Goal: Task Accomplishment & Management: Complete application form

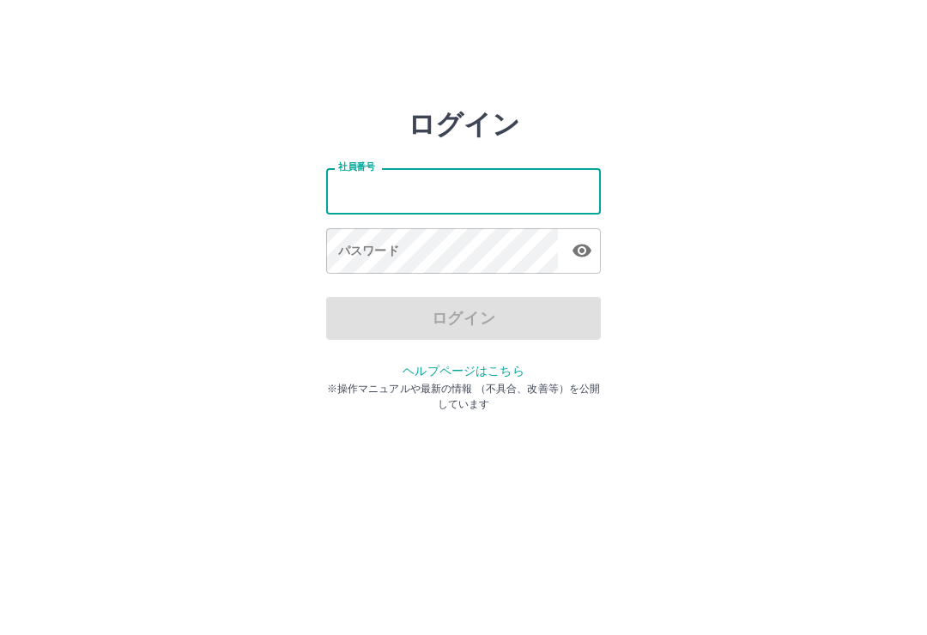
click at [469, 184] on input "社員番号" at bounding box center [463, 190] width 275 height 45
type input "*******"
click at [729, 136] on div "ログイン 社員番号 ******* 社員番号 パスワード パスワード ログイン ヘルプページはこちら ※操作マニュアルや最新の情報 （不具合、改善等）を公開し…" at bounding box center [463, 245] width 927 height 275
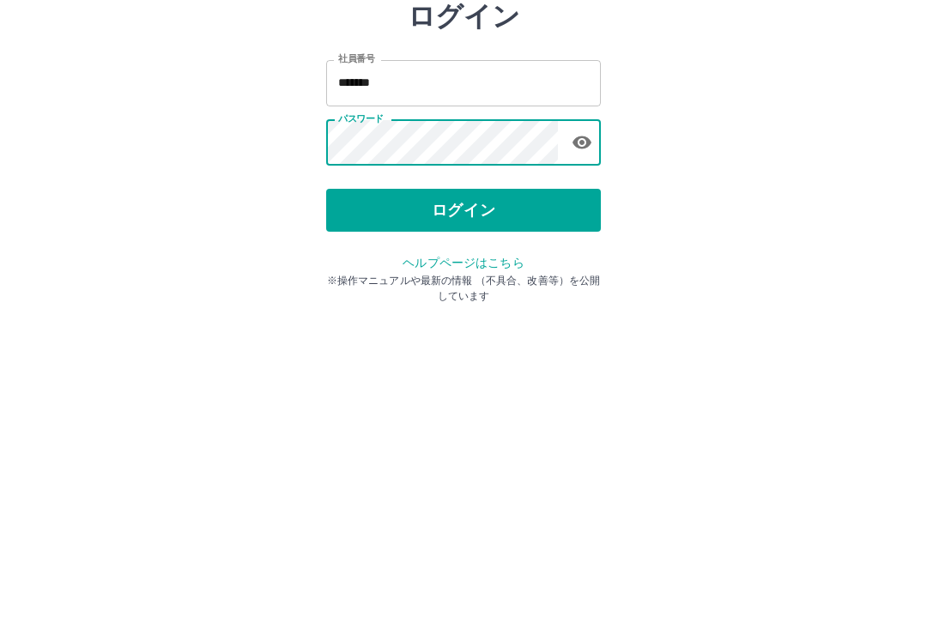
click at [732, 142] on div "ログイン 社員番号 ******* 社員番号 パスワード パスワード ログイン ヘルプページはこちら ※操作マニュアルや最新の情報 （不具合、改善等）を公開し…" at bounding box center [463, 245] width 927 height 275
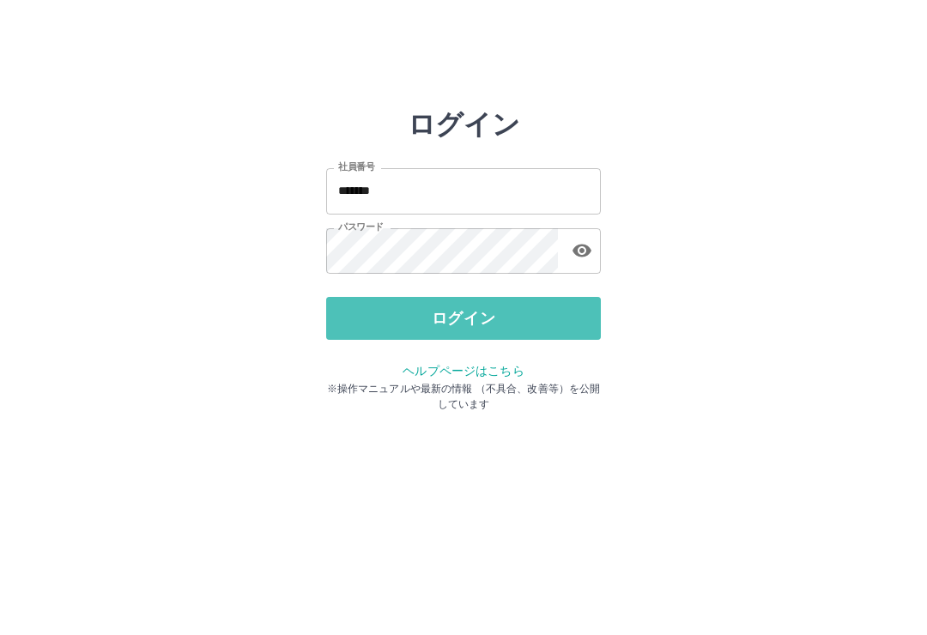
click at [485, 318] on button "ログイン" at bounding box center [463, 318] width 275 height 43
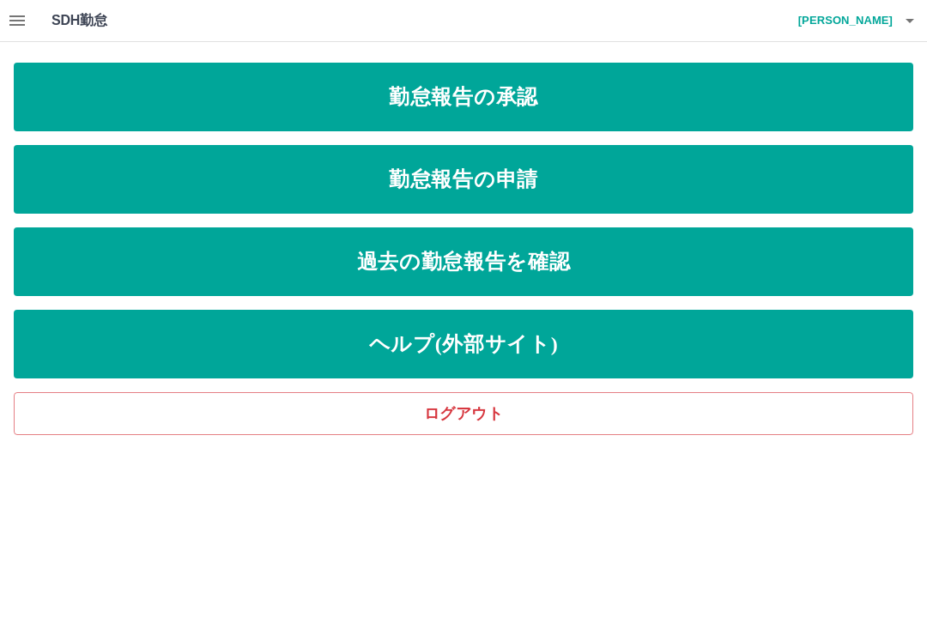
click at [810, 95] on link "勤怠報告の承認" at bounding box center [464, 97] width 900 height 69
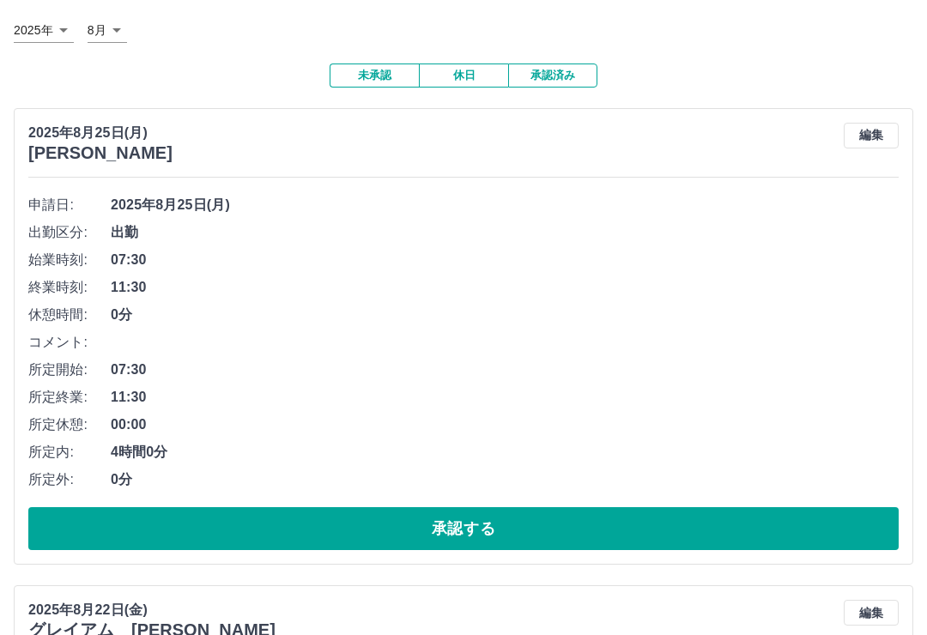
scroll to position [94, 0]
click at [780, 535] on button "承認する" at bounding box center [463, 528] width 870 height 43
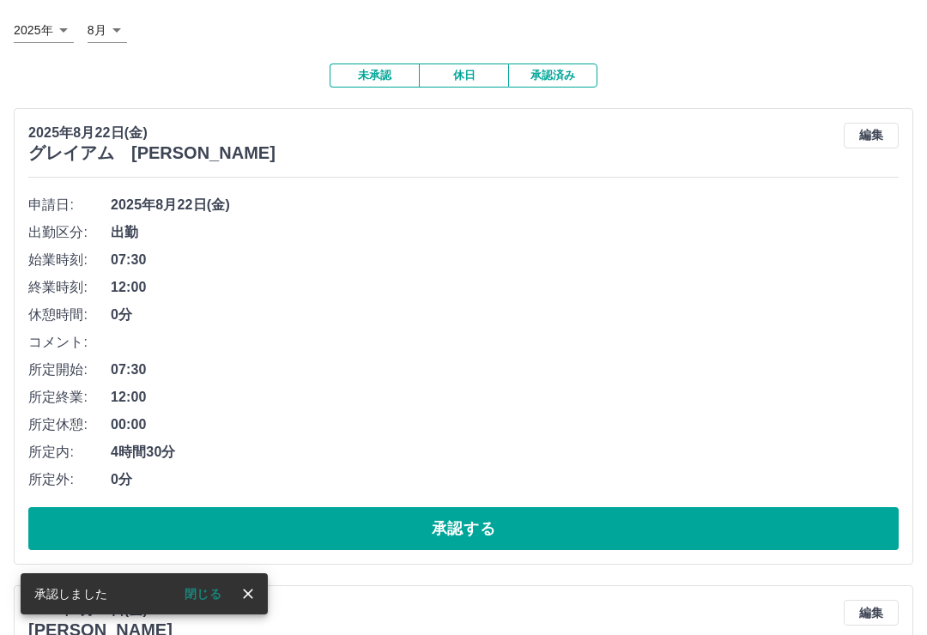
click at [800, 514] on button "承認する" at bounding box center [463, 528] width 870 height 43
click at [802, 514] on button "承認する" at bounding box center [463, 528] width 870 height 43
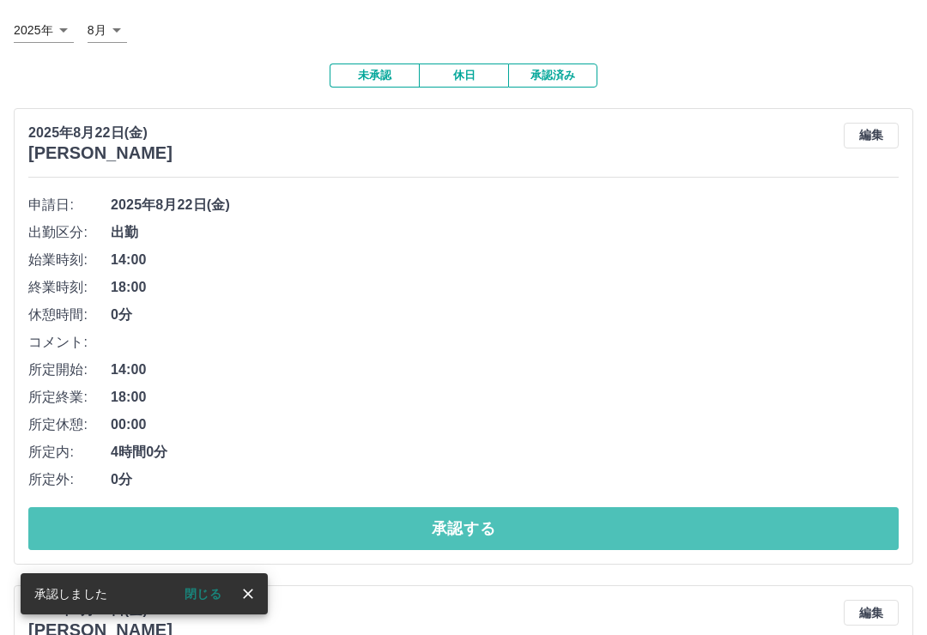
click at [797, 522] on button "承認する" at bounding box center [463, 528] width 870 height 43
click at [797, 526] on button "承認する" at bounding box center [463, 528] width 870 height 43
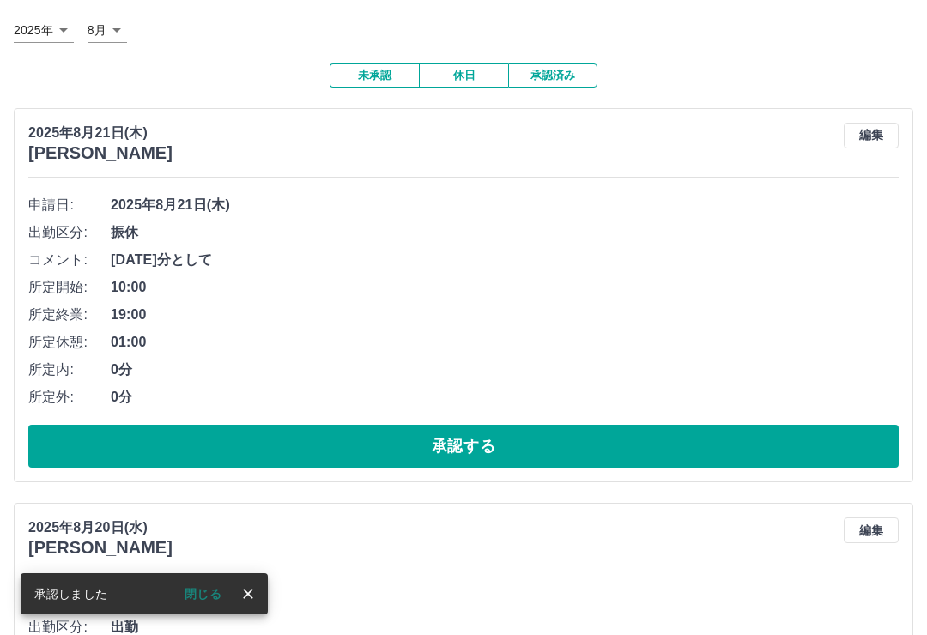
click at [828, 440] on button "承認する" at bounding box center [463, 446] width 870 height 43
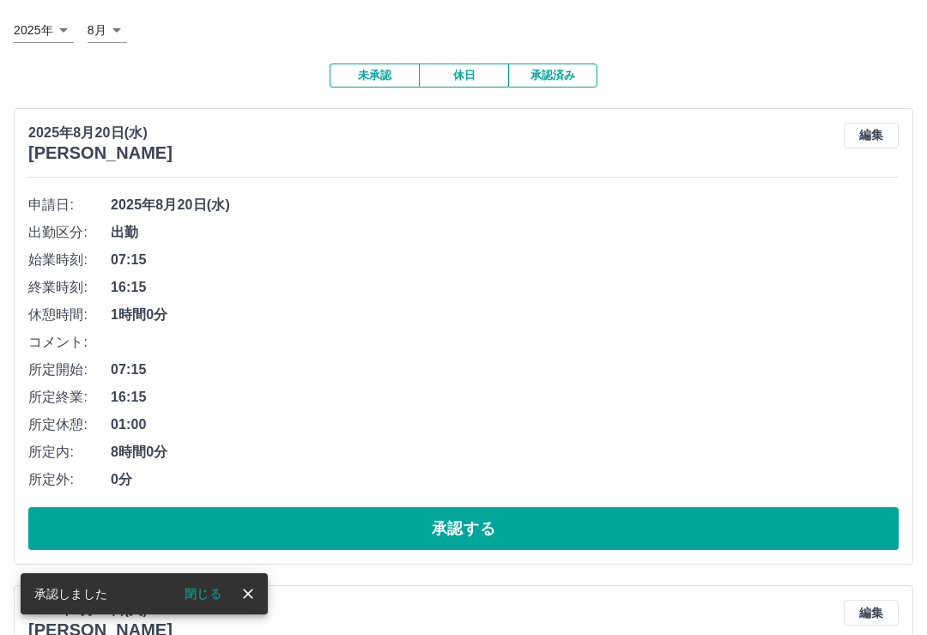
click at [790, 531] on button "承認する" at bounding box center [463, 528] width 870 height 43
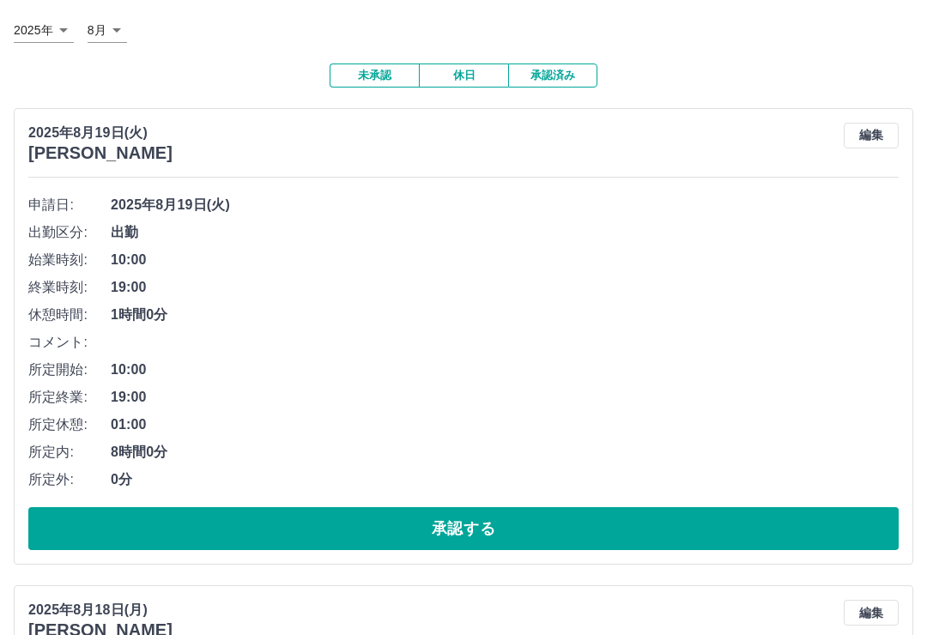
click at [798, 522] on button "承認する" at bounding box center [463, 528] width 870 height 43
click at [785, 539] on button "承認する" at bounding box center [463, 528] width 870 height 43
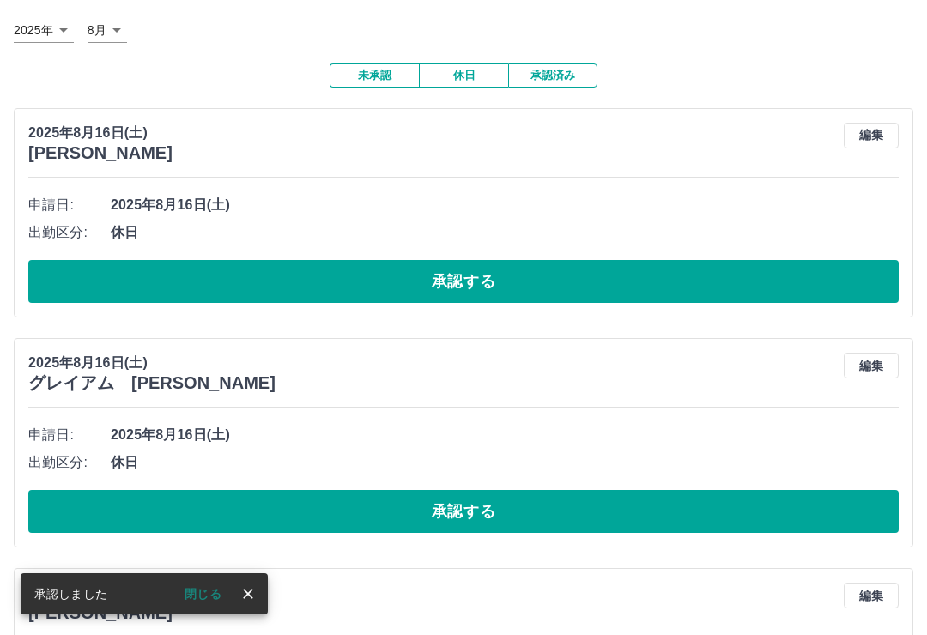
click at [852, 276] on button "承認する" at bounding box center [463, 281] width 870 height 43
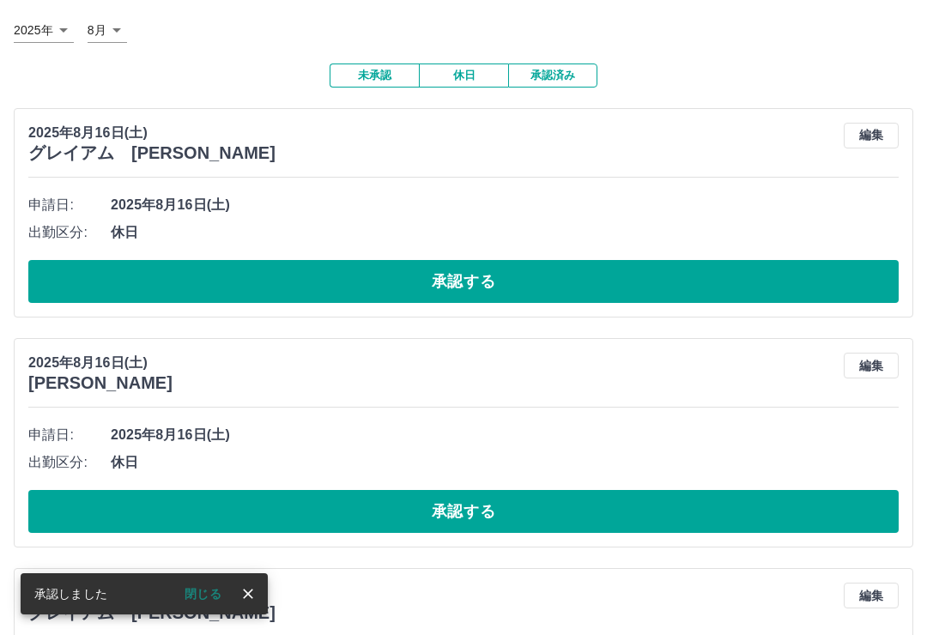
click at [829, 279] on button "承認する" at bounding box center [463, 281] width 870 height 43
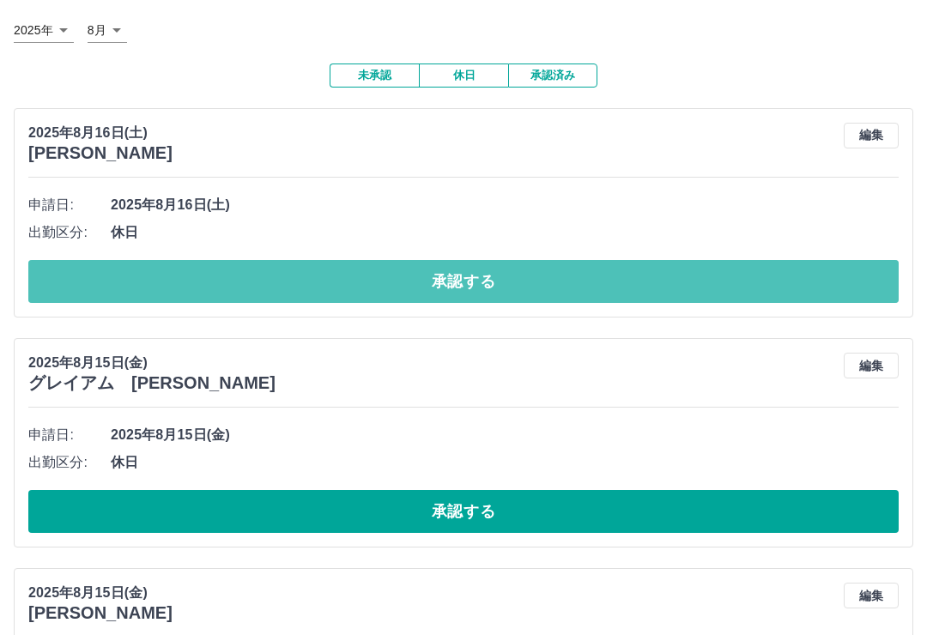
click at [778, 280] on button "承認する" at bounding box center [463, 281] width 870 height 43
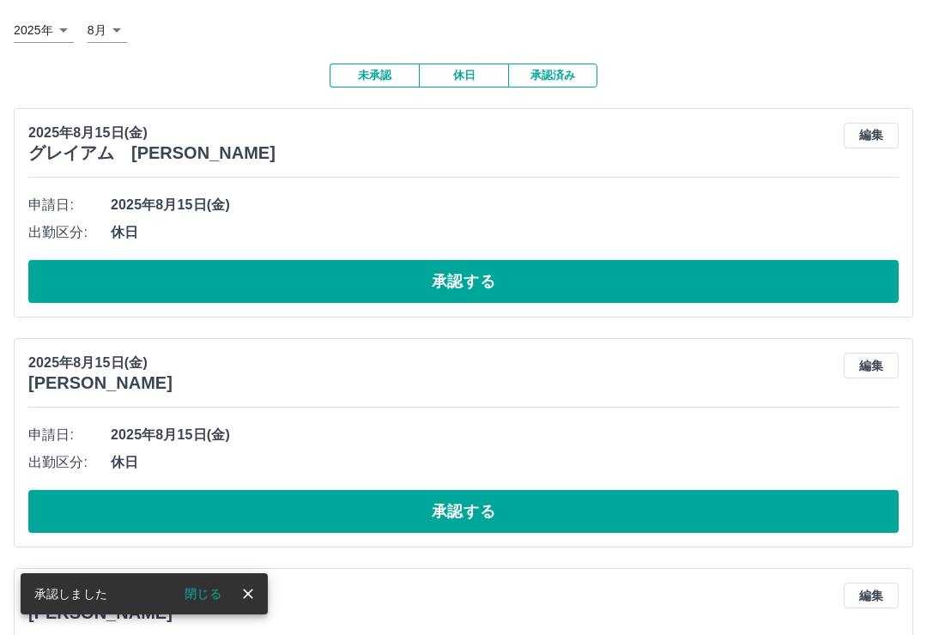
click at [856, 278] on button "承認する" at bounding box center [463, 281] width 870 height 43
click at [844, 273] on button "承認する" at bounding box center [463, 281] width 870 height 43
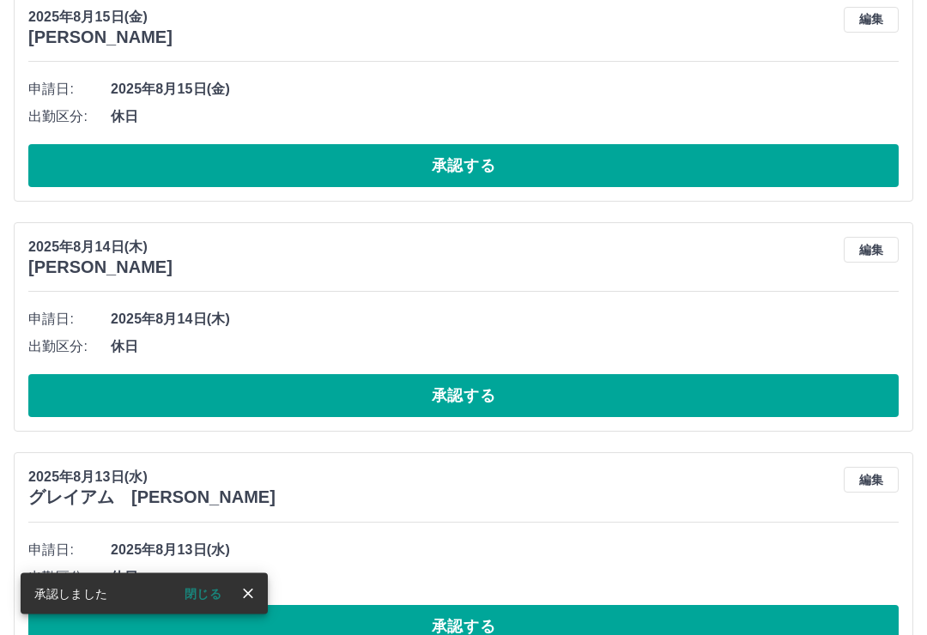
scroll to position [228, 0]
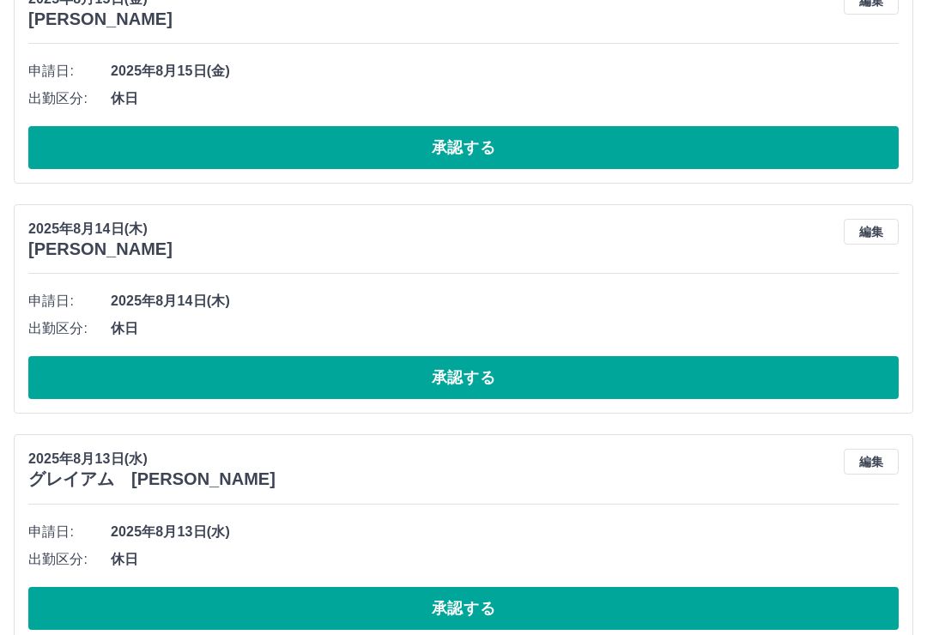
click at [836, 134] on button "承認する" at bounding box center [463, 147] width 870 height 43
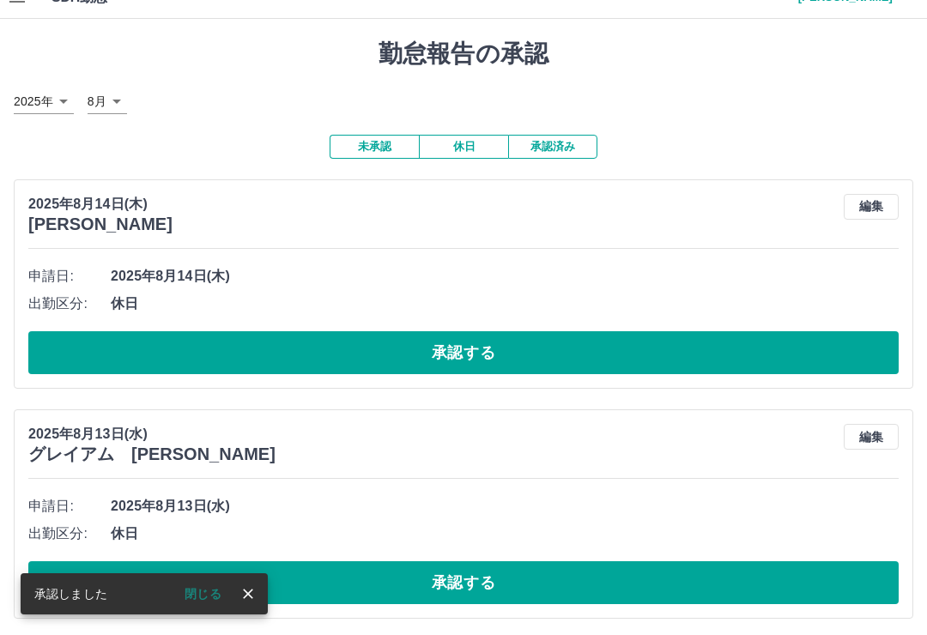
scroll to position [25, 0]
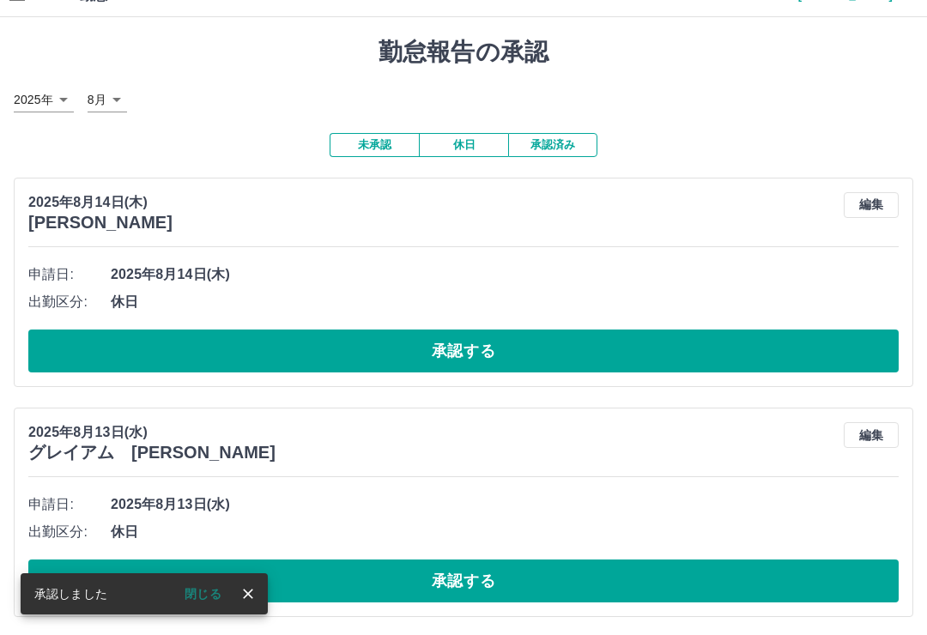
click at [842, 341] on button "承認する" at bounding box center [463, 351] width 870 height 43
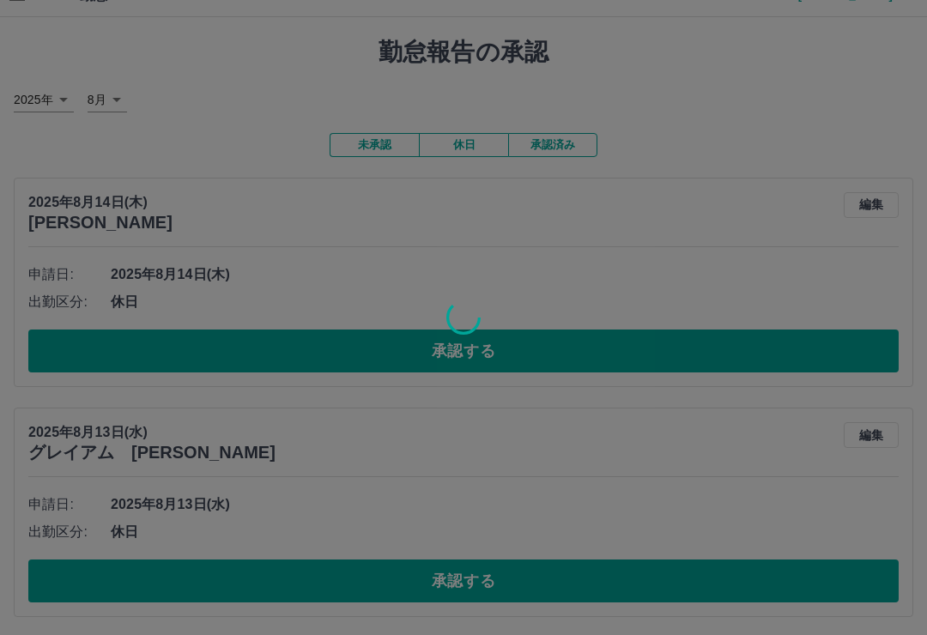
scroll to position [0, 0]
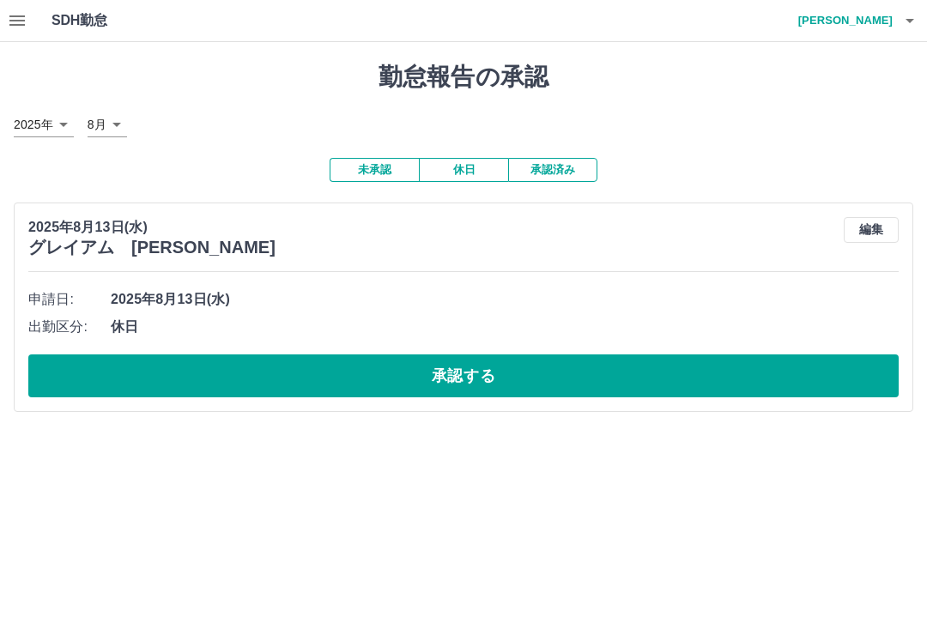
click at [876, 364] on button "承認する" at bounding box center [463, 376] width 870 height 43
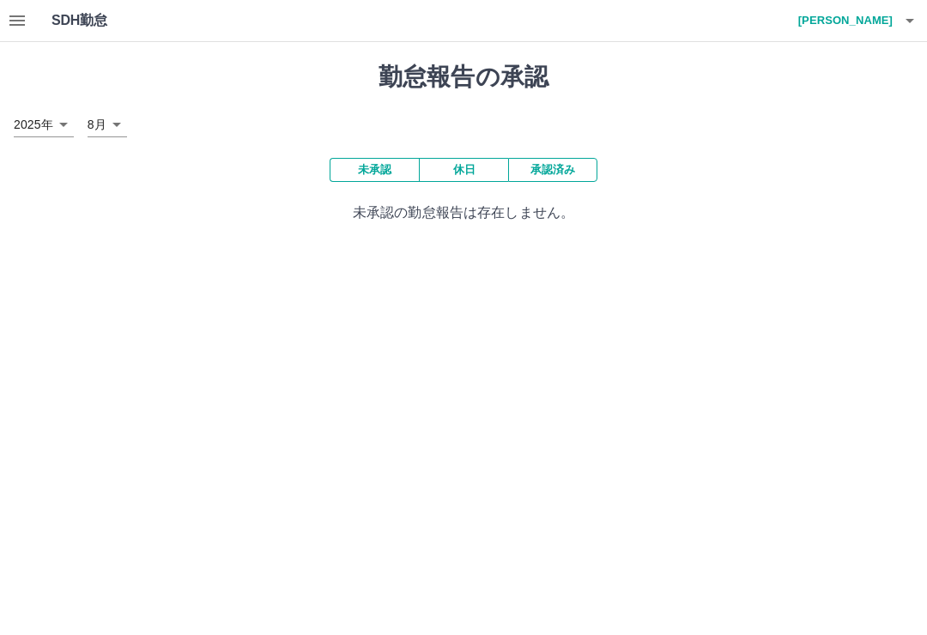
click at [21, 17] on icon "button" at bounding box center [16, 20] width 15 height 10
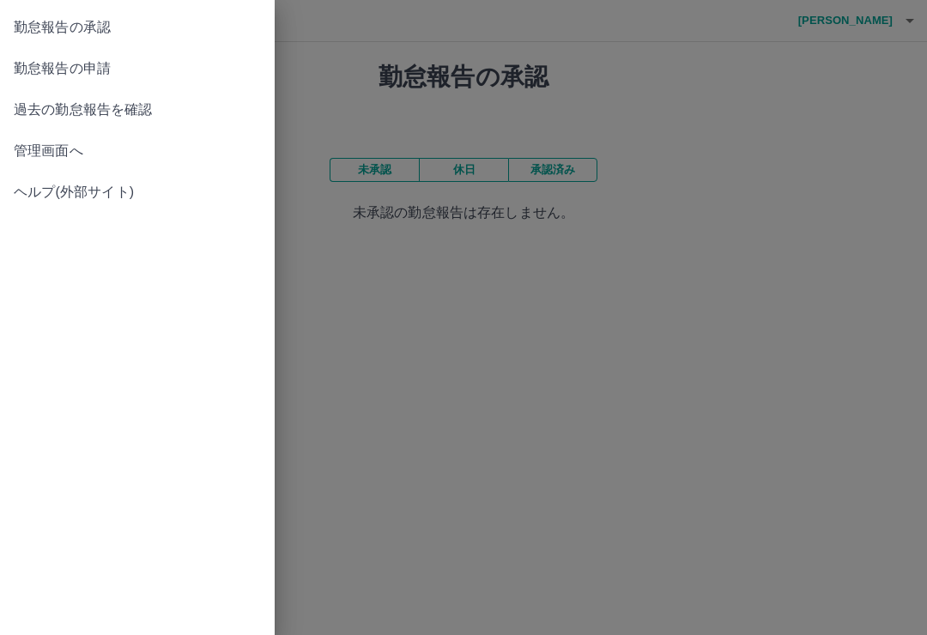
click at [82, 116] on span "過去の勤怠報告を確認" at bounding box center [137, 110] width 247 height 21
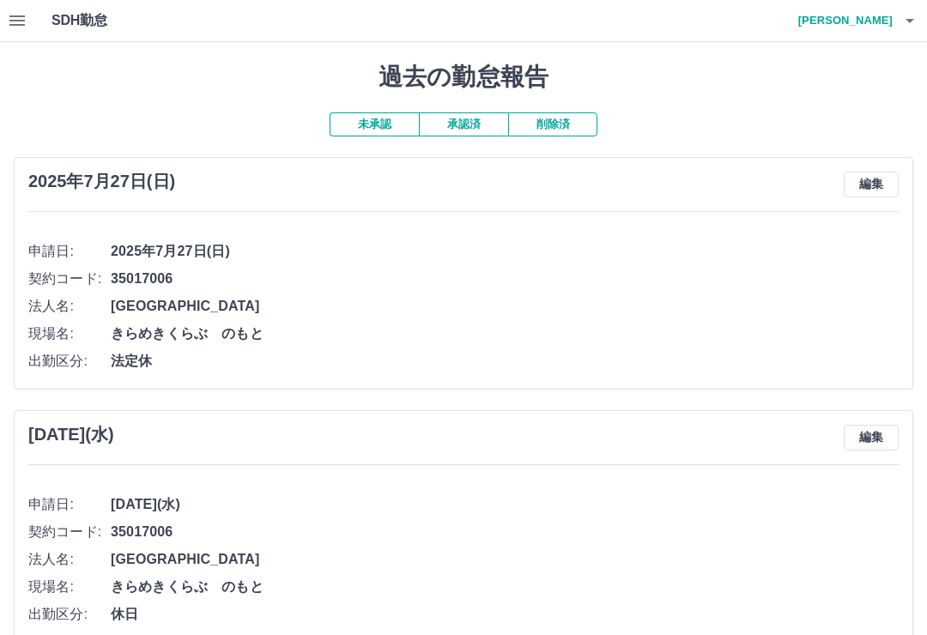
click at [465, 122] on button "承認済" at bounding box center [463, 124] width 89 height 24
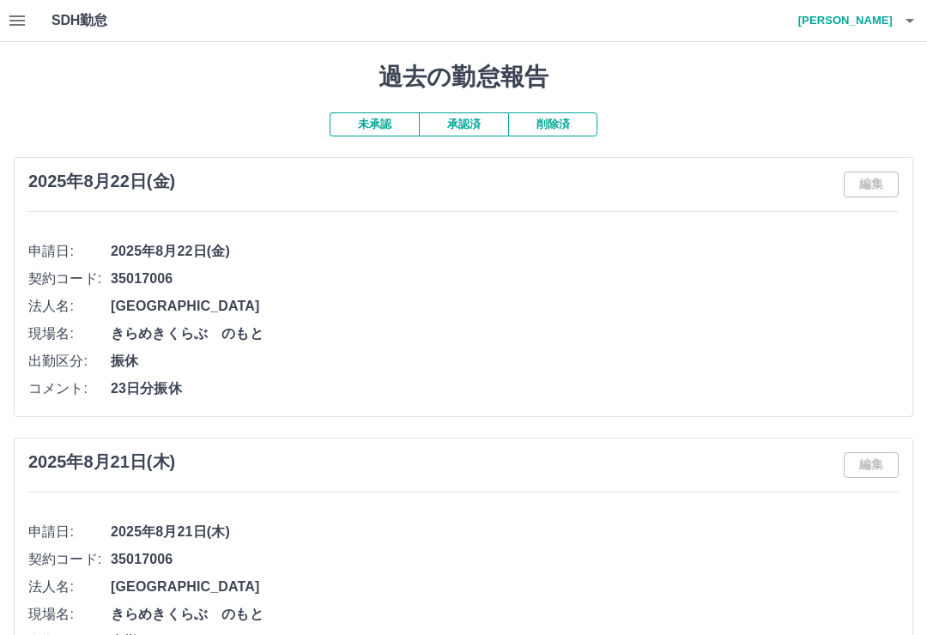
click at [14, 23] on icon "button" at bounding box center [17, 20] width 21 height 21
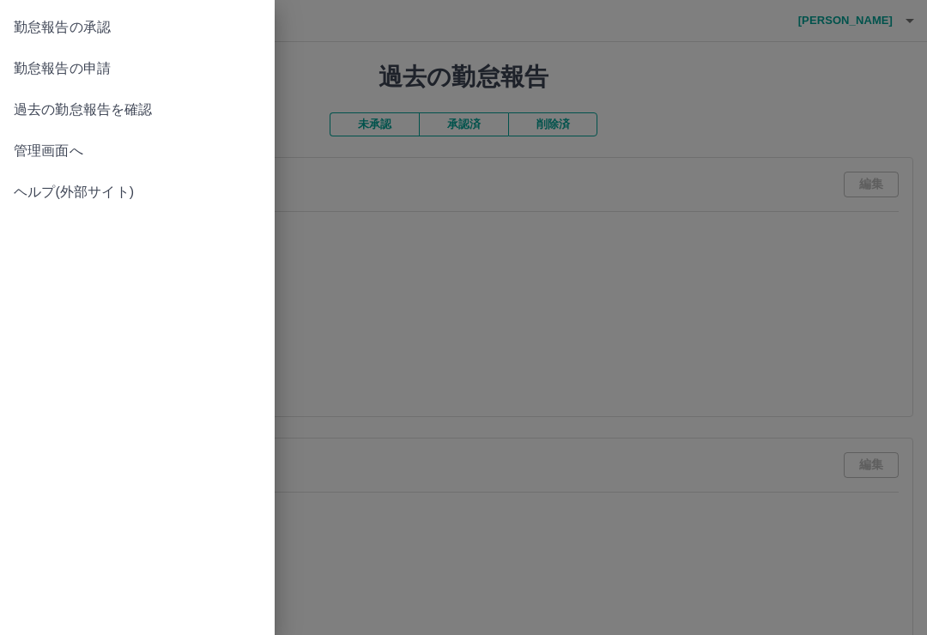
click at [50, 67] on span "勤怠報告の申請" at bounding box center [137, 68] width 247 height 21
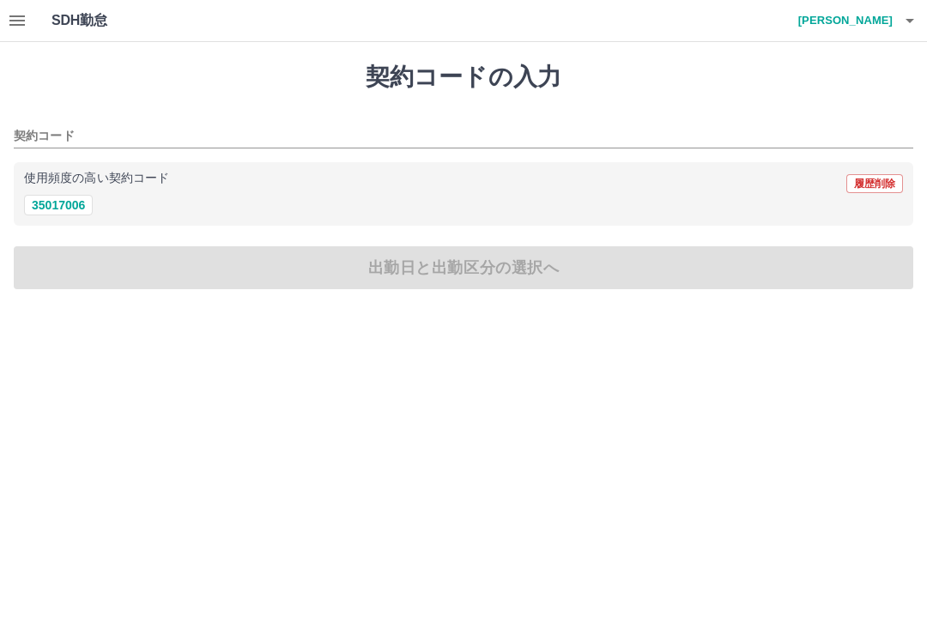
click at [64, 202] on button "35017006" at bounding box center [58, 205] width 69 height 21
type input "********"
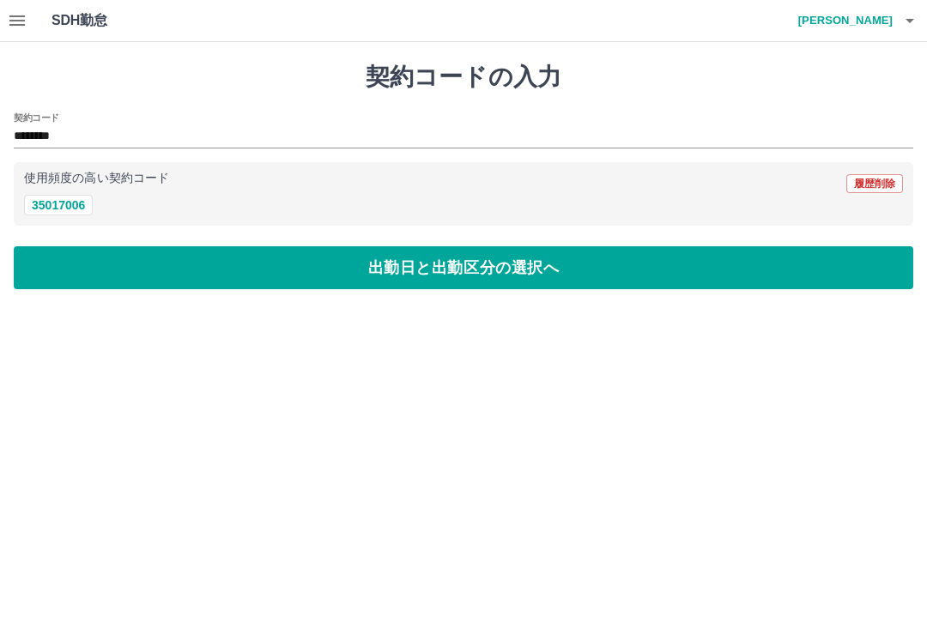
click at [76, 263] on button "出勤日と出勤区分の選択へ" at bounding box center [464, 267] width 900 height 43
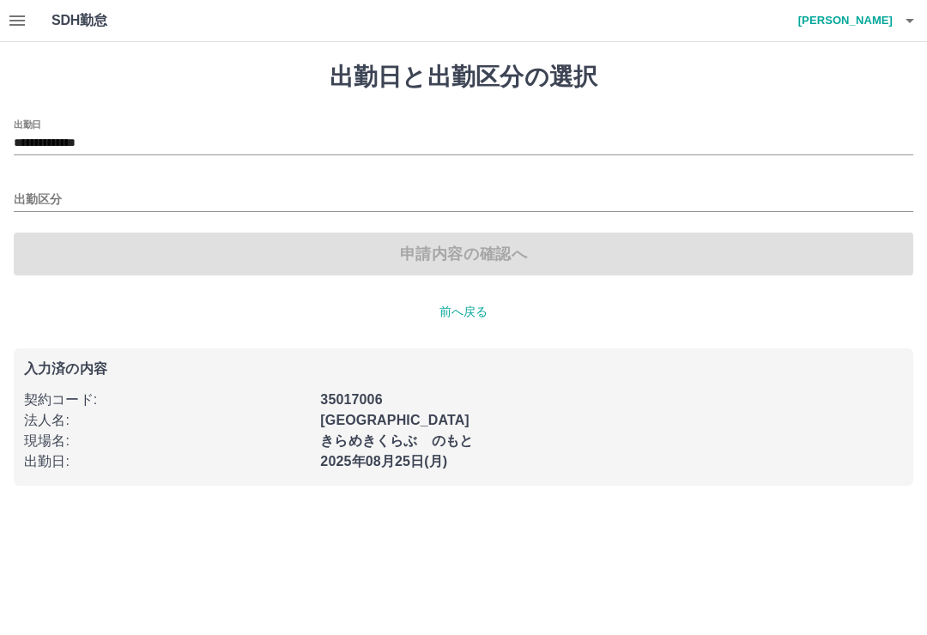
click at [88, 146] on input "**********" at bounding box center [464, 143] width 900 height 21
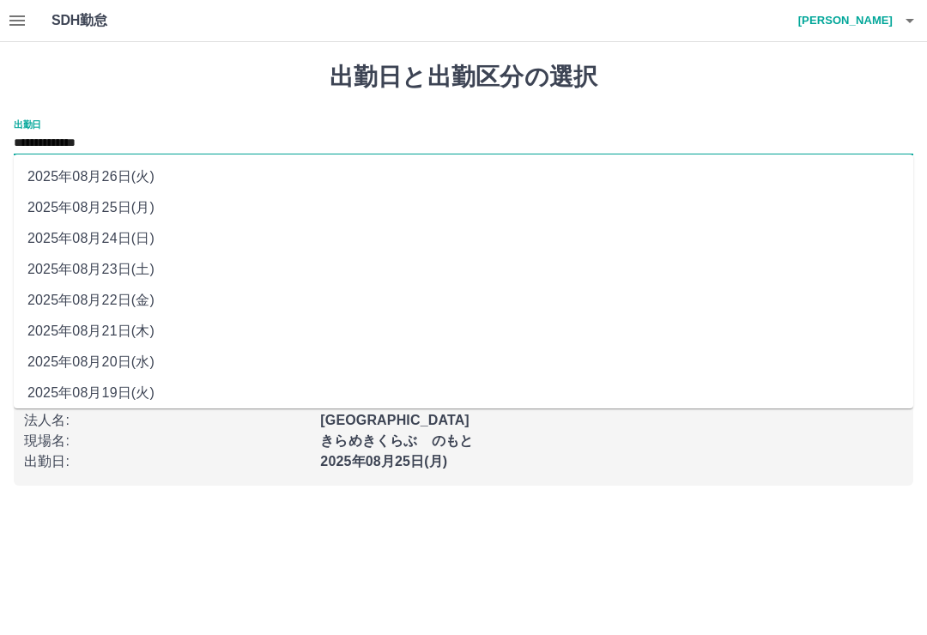
click at [98, 268] on li "2025年08月23日(土)" at bounding box center [464, 269] width 900 height 31
type input "**********"
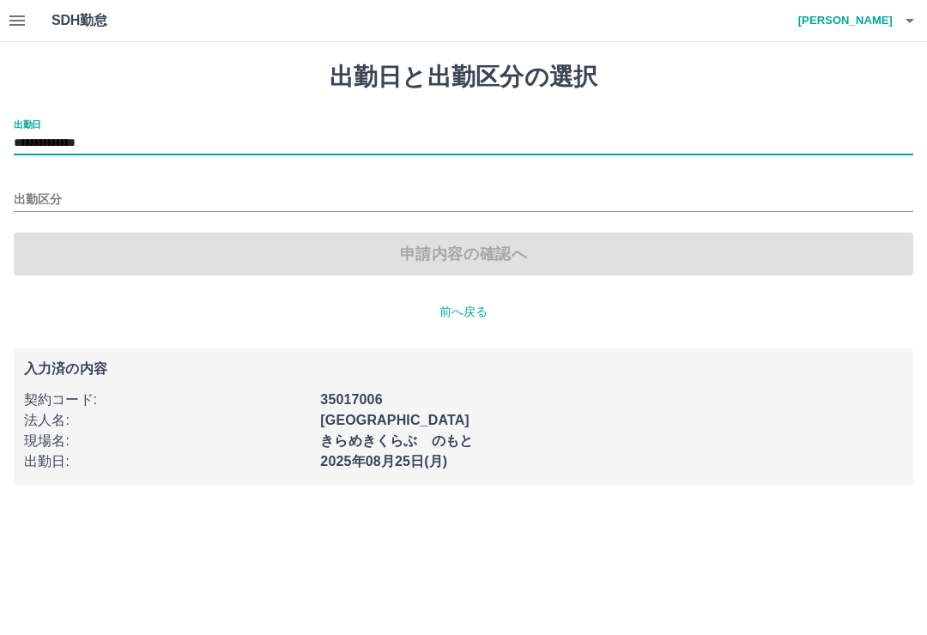
click at [33, 198] on input "出勤区分" at bounding box center [464, 200] width 900 height 21
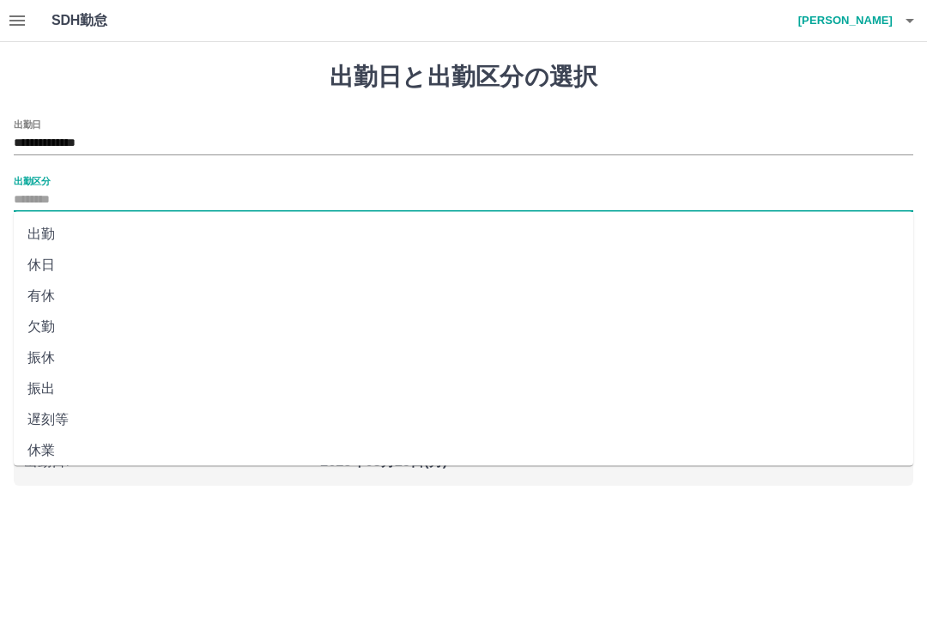
click at [37, 224] on li "出勤" at bounding box center [464, 234] width 900 height 31
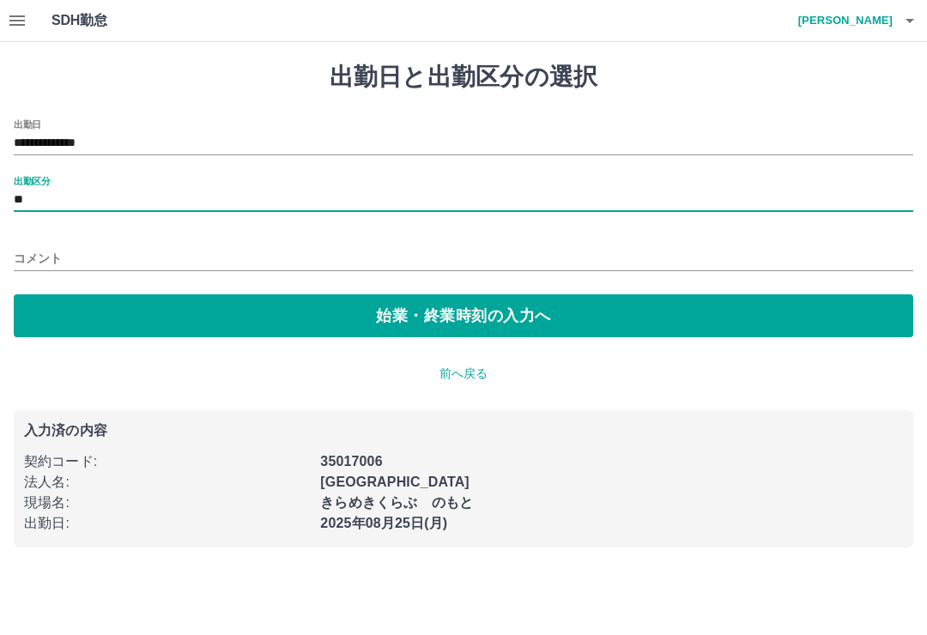
click at [36, 204] on input "**" at bounding box center [464, 200] width 900 height 21
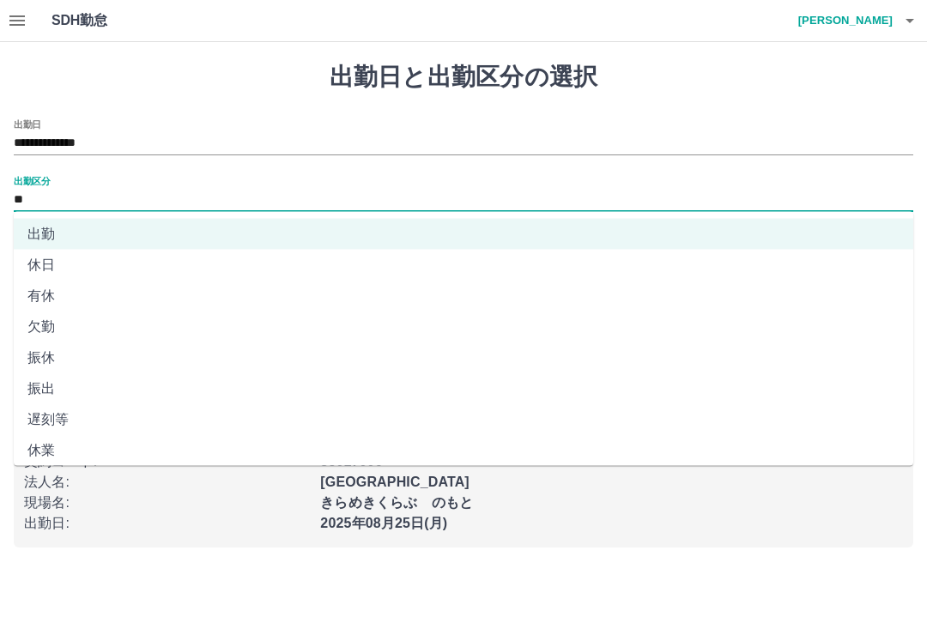
click at [54, 389] on li "振出" at bounding box center [464, 388] width 900 height 31
type input "**"
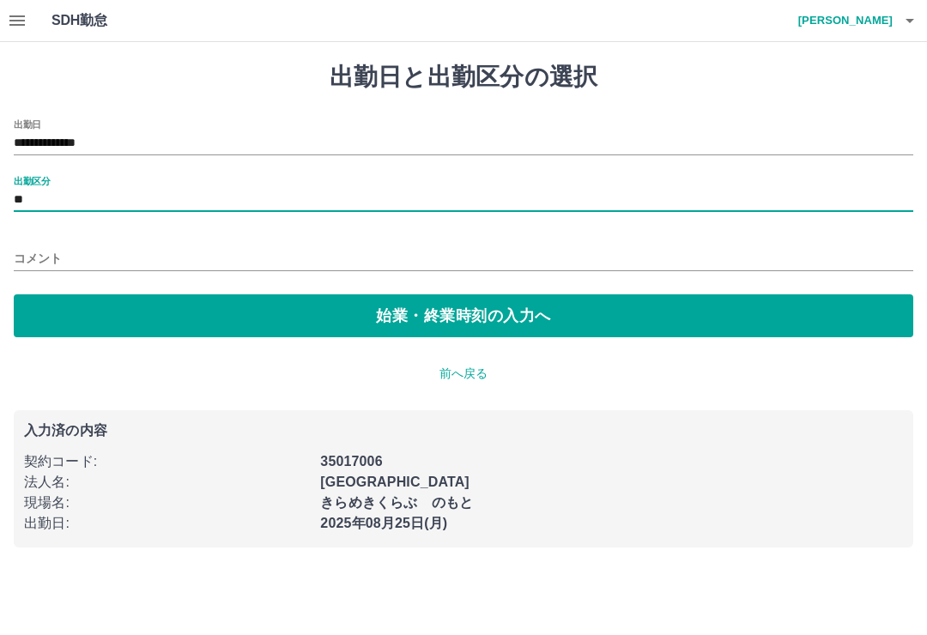
click at [53, 252] on input "コメント" at bounding box center [464, 258] width 900 height 25
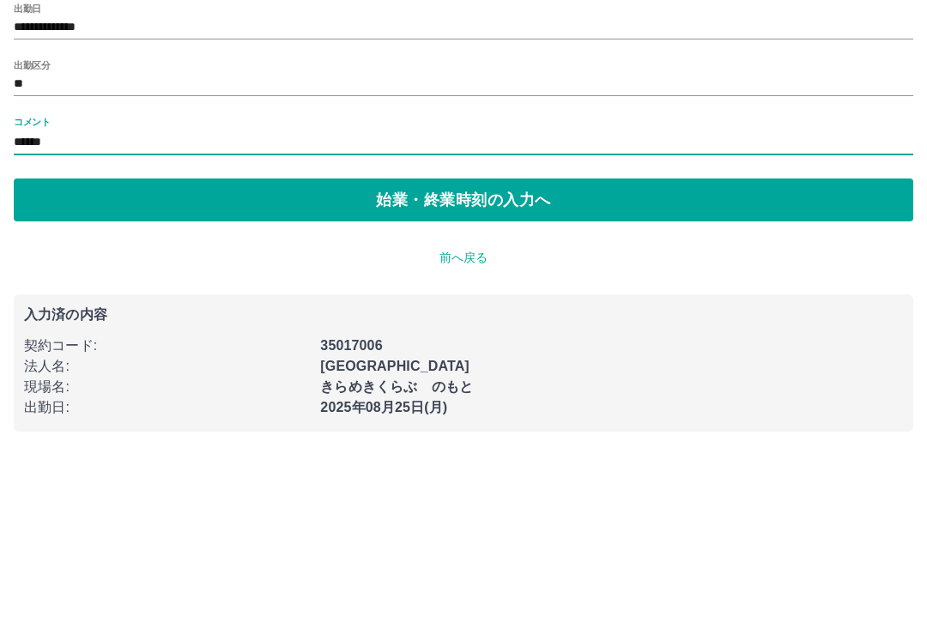
type input "******"
click at [285, 294] on button "始業・終業時刻の入力へ" at bounding box center [464, 315] width 900 height 43
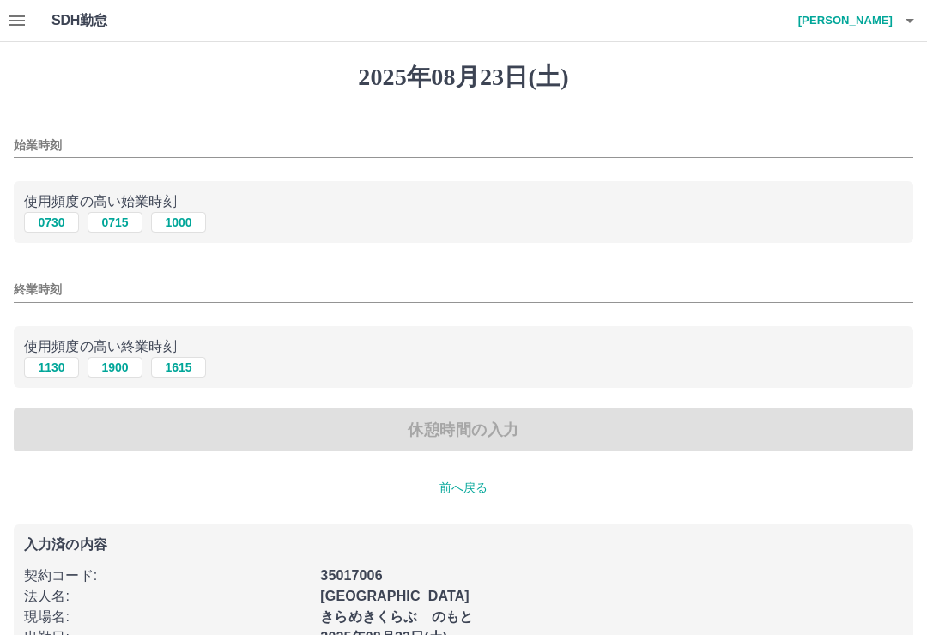
click at [60, 226] on button "0730" at bounding box center [51, 222] width 55 height 21
type input "****"
click at [176, 288] on input "終業時刻" at bounding box center [464, 289] width 900 height 25
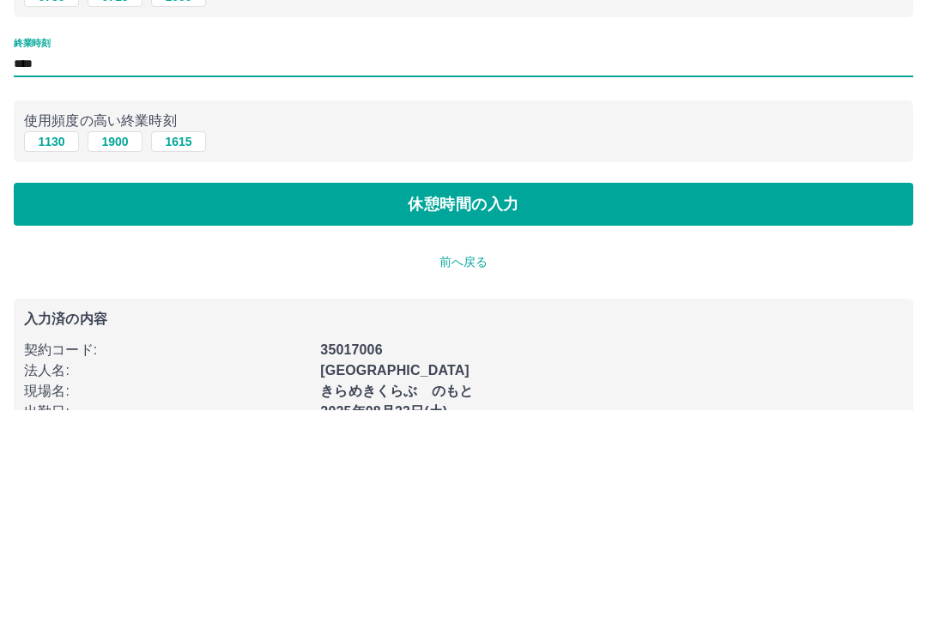
type input "****"
click at [296, 409] on button "休憩時間の入力" at bounding box center [464, 430] width 900 height 43
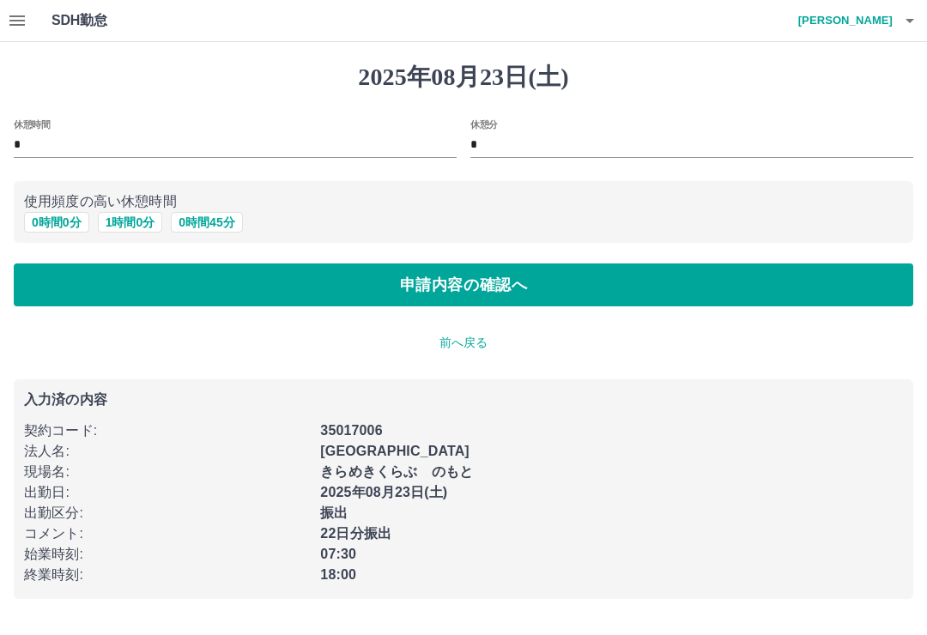
click at [113, 224] on button "1 時間 0 分" at bounding box center [130, 222] width 65 height 21
type input "*"
click at [95, 288] on button "申請内容の確認へ" at bounding box center [464, 285] width 900 height 43
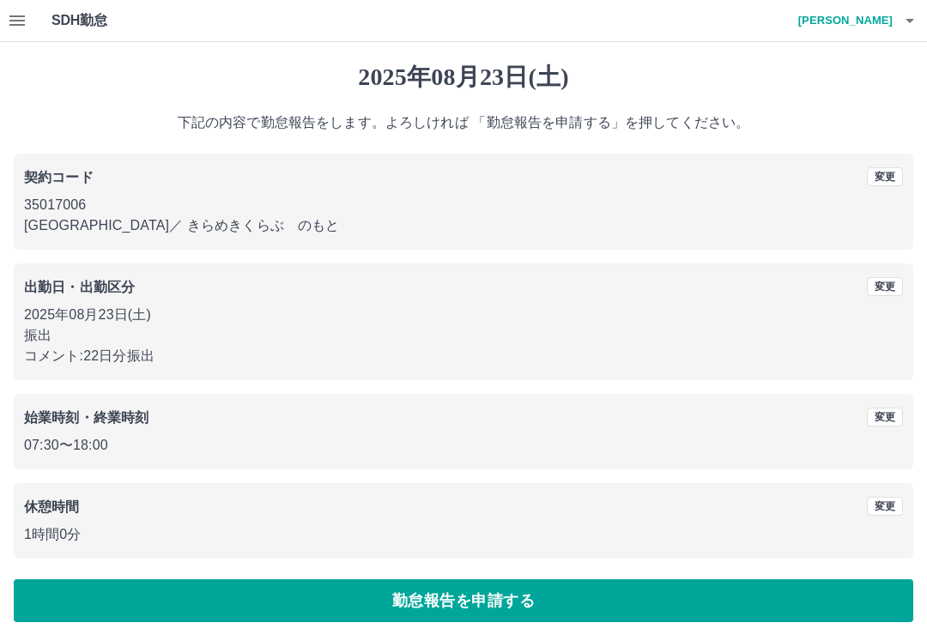
scroll to position [7, 0]
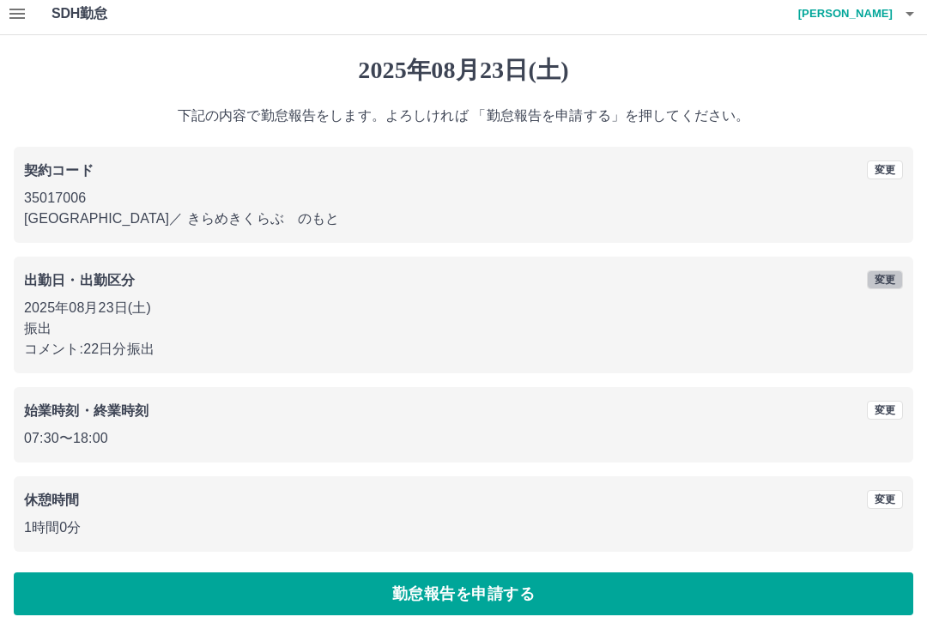
click at [887, 272] on button "変更" at bounding box center [885, 279] width 36 height 19
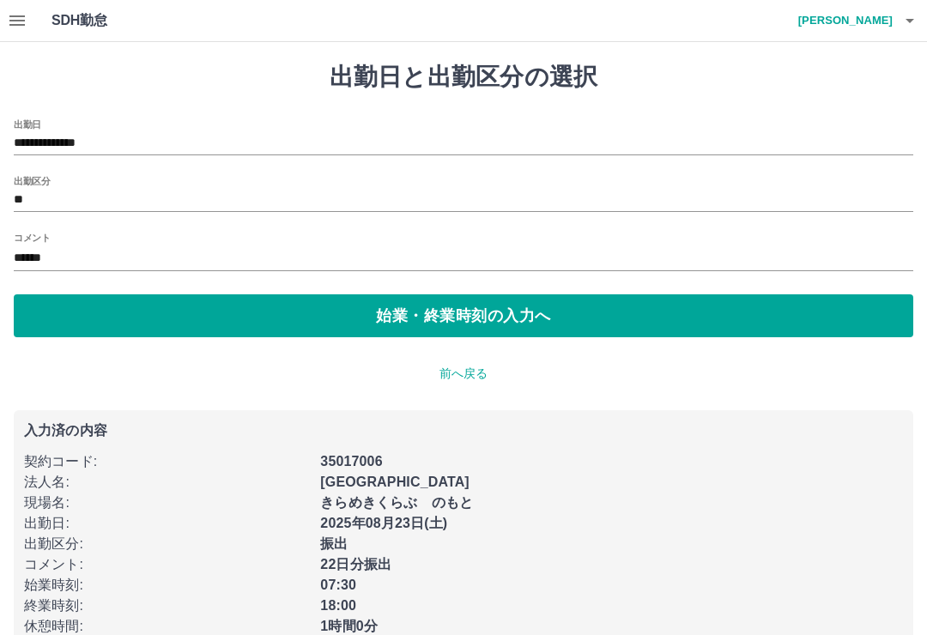
click at [202, 249] on input "******" at bounding box center [464, 258] width 900 height 25
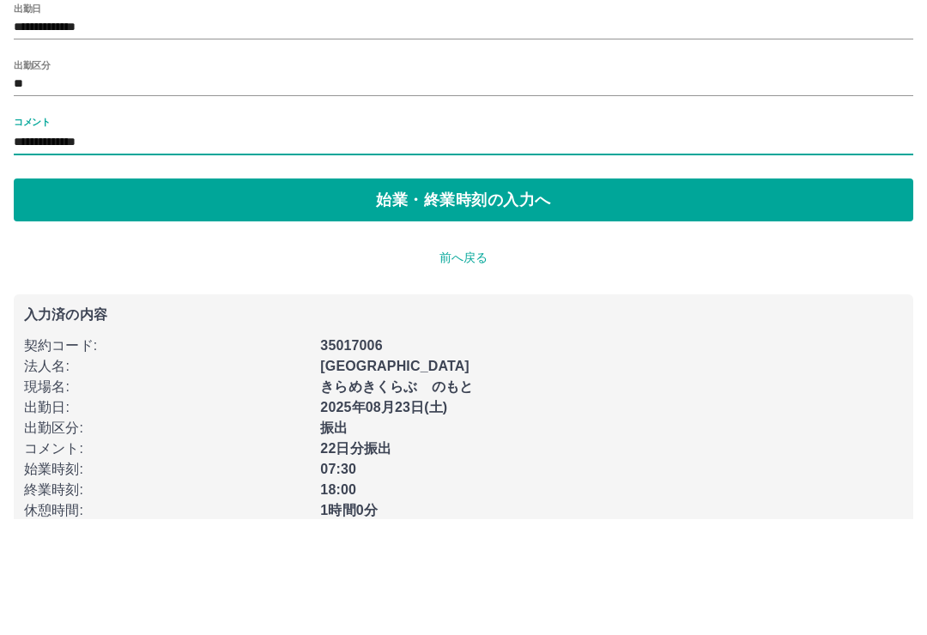
type input "**********"
click at [422, 294] on button "始業・終業時刻の入力へ" at bounding box center [464, 315] width 900 height 43
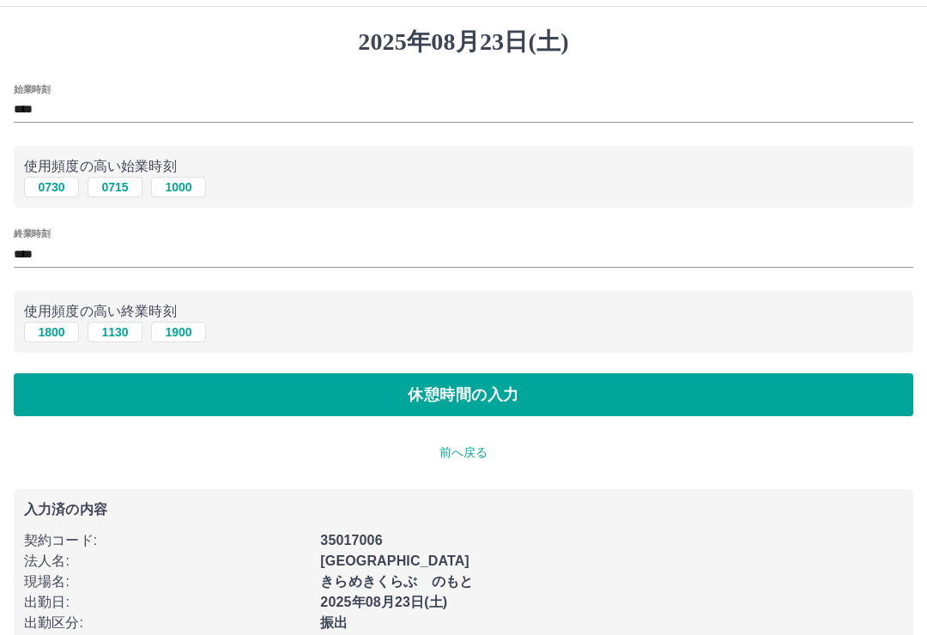
click at [795, 399] on button "休憩時間の入力" at bounding box center [464, 394] width 900 height 43
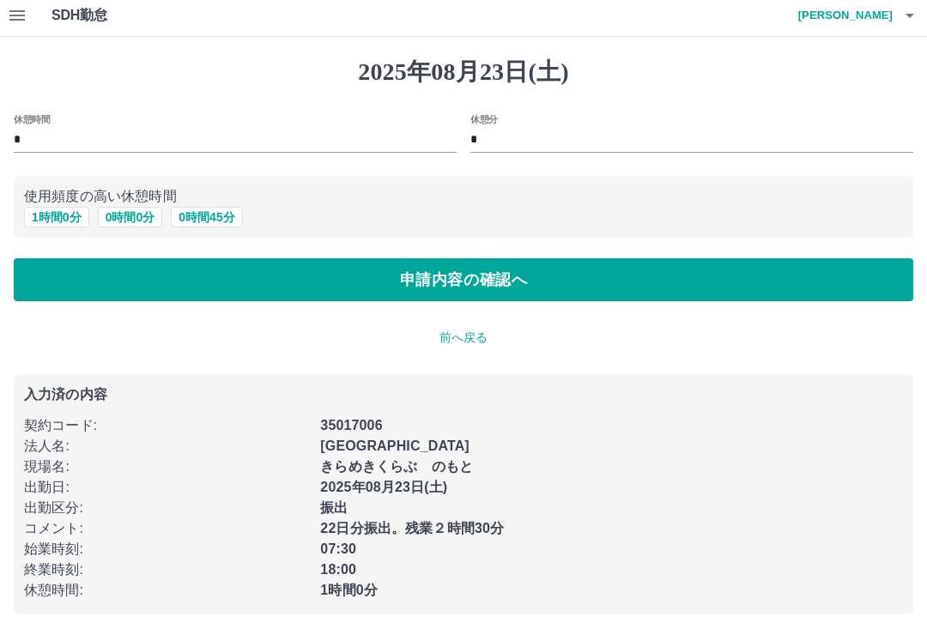
click at [63, 277] on button "申請内容の確認へ" at bounding box center [464, 279] width 900 height 43
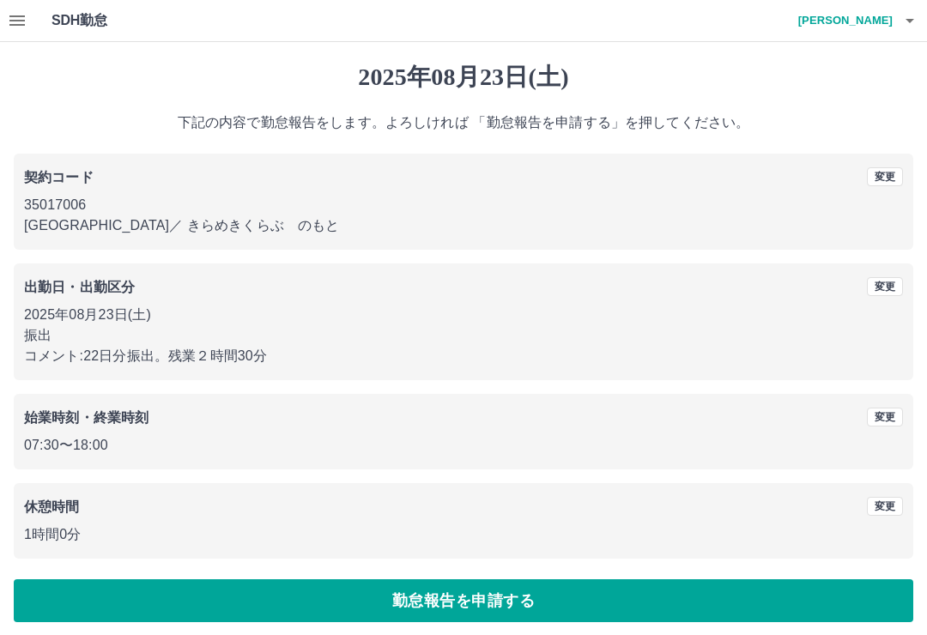
click at [142, 597] on button "勤怠報告を申請する" at bounding box center [464, 600] width 900 height 43
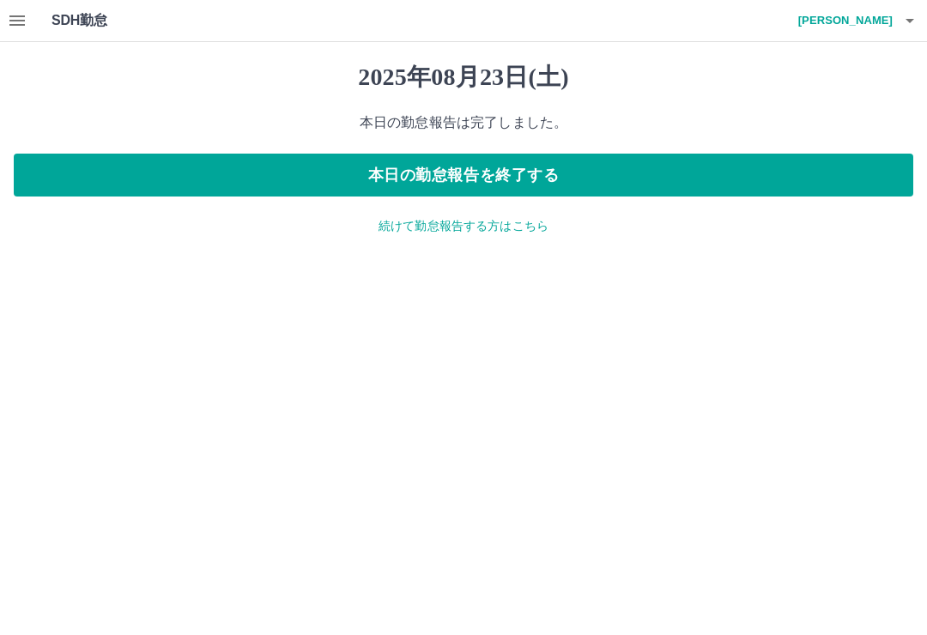
click at [495, 232] on p "続けて勤怠報告する方はこちら" at bounding box center [464, 226] width 900 height 18
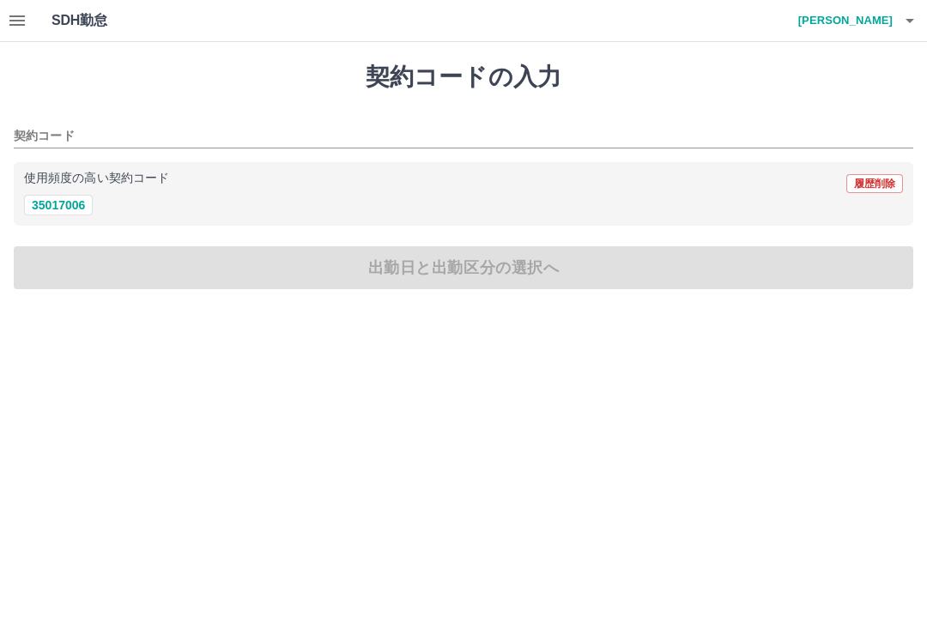
click at [69, 215] on button "35017006" at bounding box center [58, 205] width 69 height 21
type input "********"
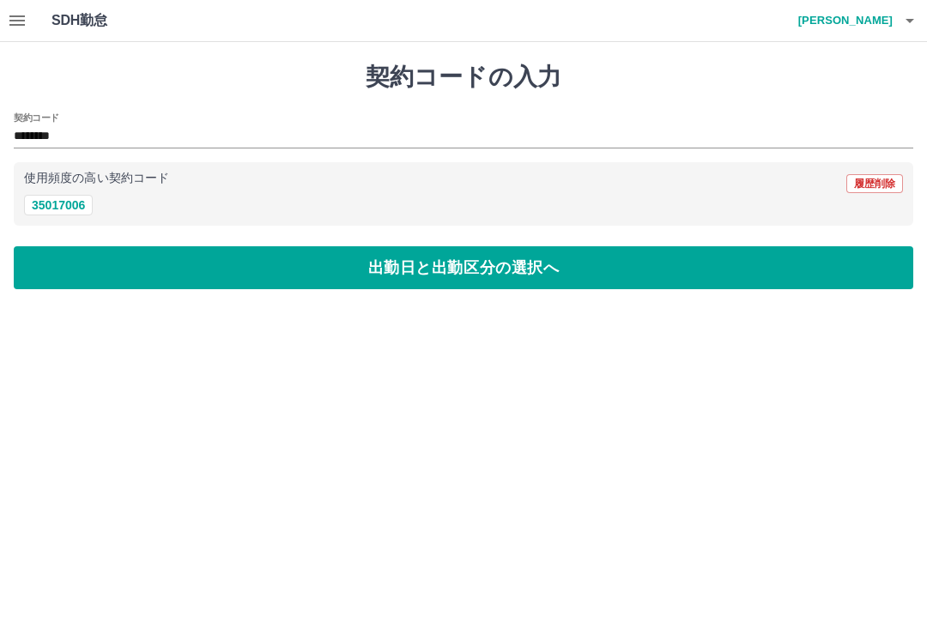
click at [100, 280] on button "出勤日と出勤区分の選択へ" at bounding box center [464, 267] width 900 height 43
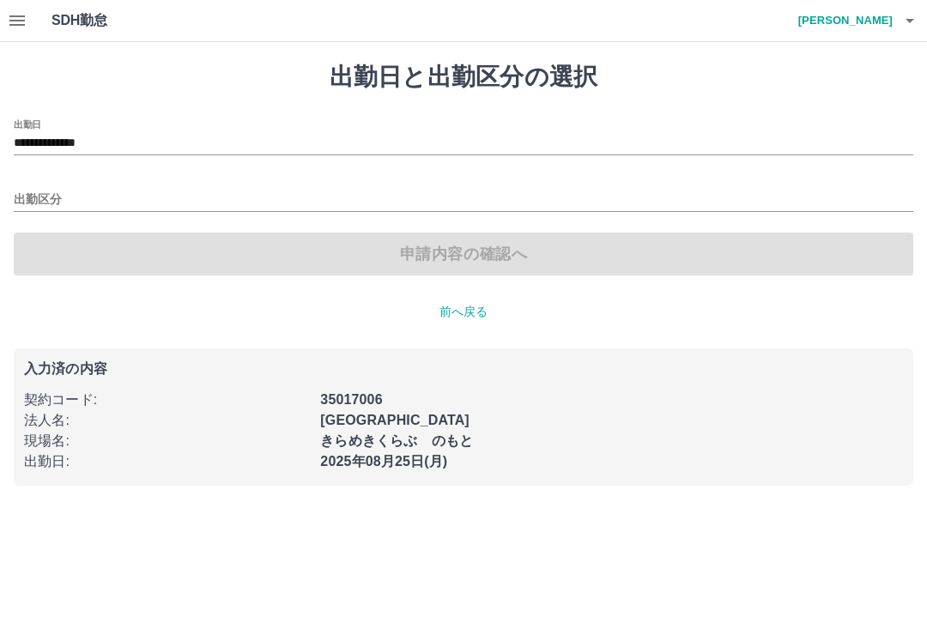
click at [39, 193] on input "出勤区分" at bounding box center [464, 200] width 900 height 21
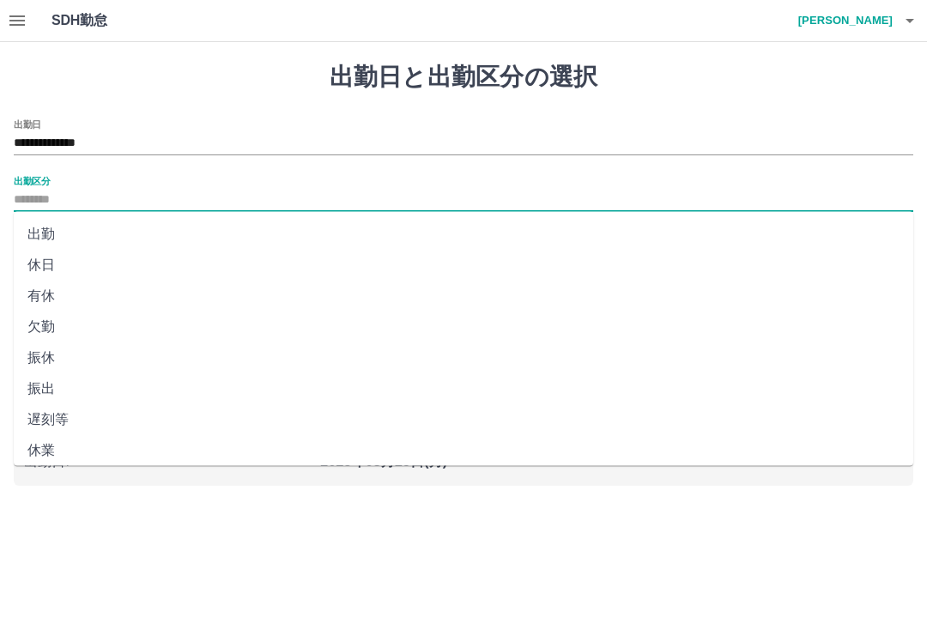
click at [38, 230] on li "出勤" at bounding box center [464, 234] width 900 height 31
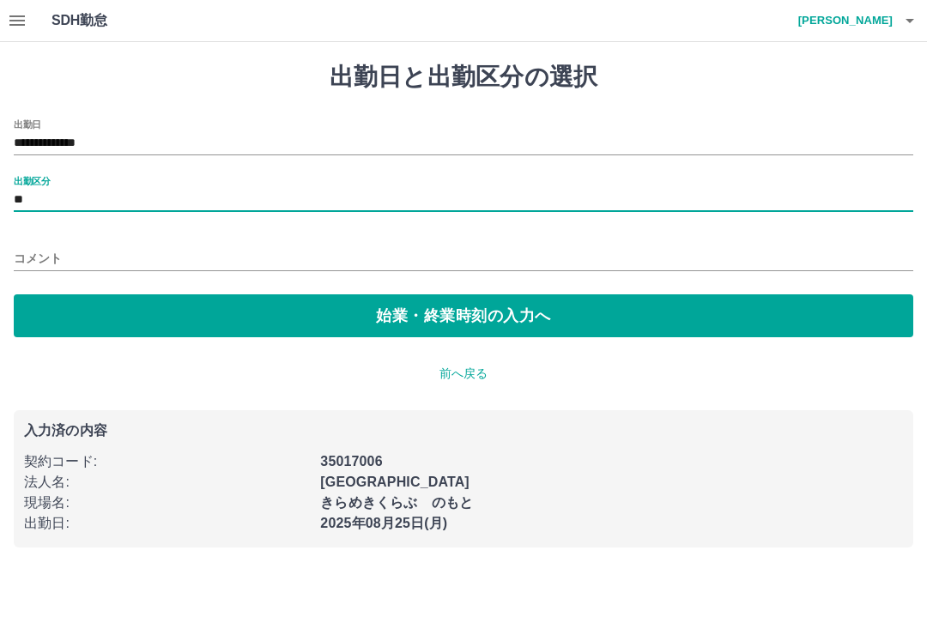
type input "**"
click at [60, 252] on input "コメント" at bounding box center [464, 258] width 900 height 25
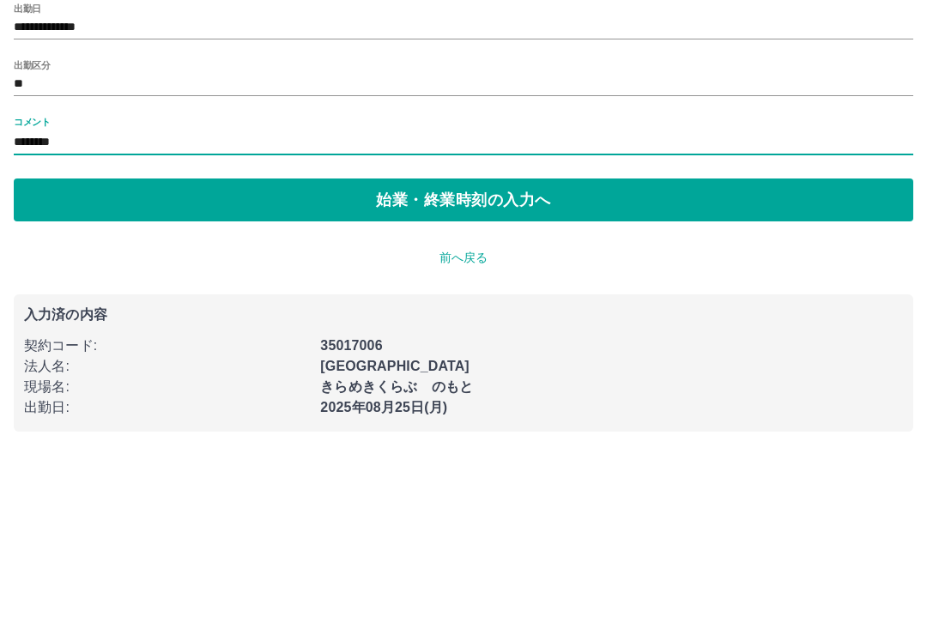
type input "********"
click at [497, 294] on button "始業・終業時刻の入力へ" at bounding box center [464, 315] width 900 height 43
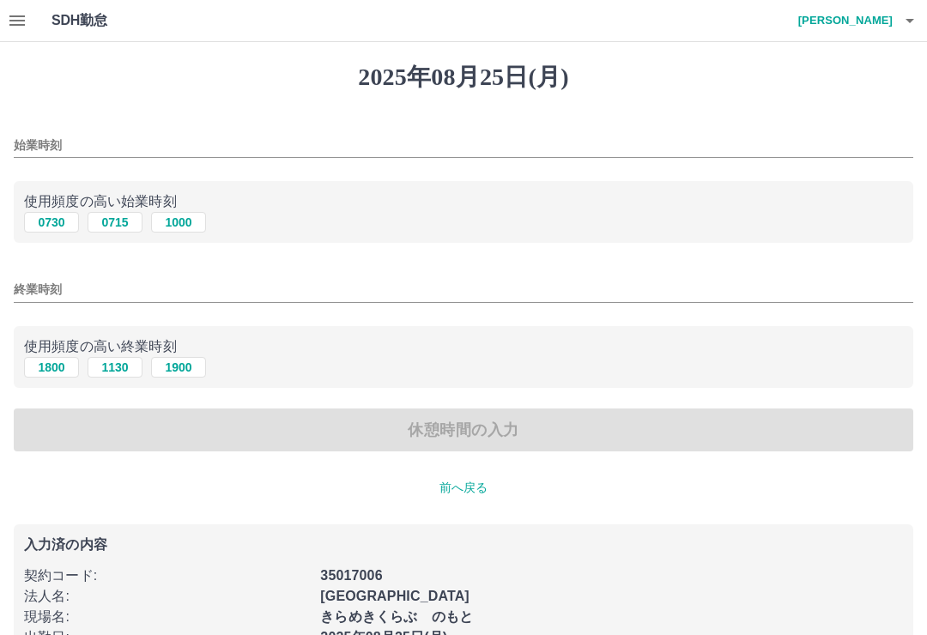
click at [124, 224] on button "0715" at bounding box center [115, 222] width 55 height 21
type input "****"
click at [179, 367] on button "1900" at bounding box center [178, 367] width 55 height 21
type input "****"
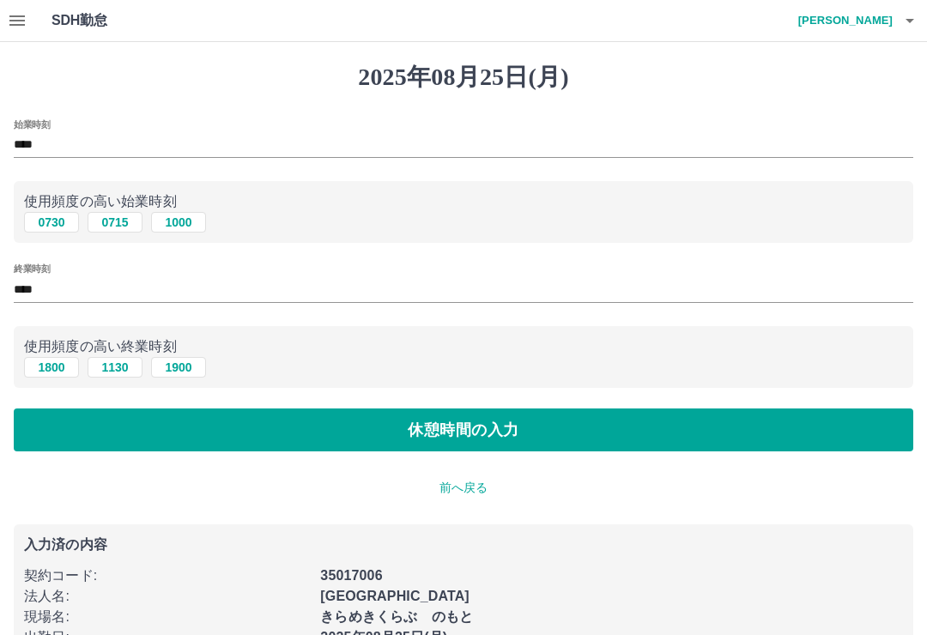
click at [142, 427] on button "休憩時間の入力" at bounding box center [464, 430] width 900 height 43
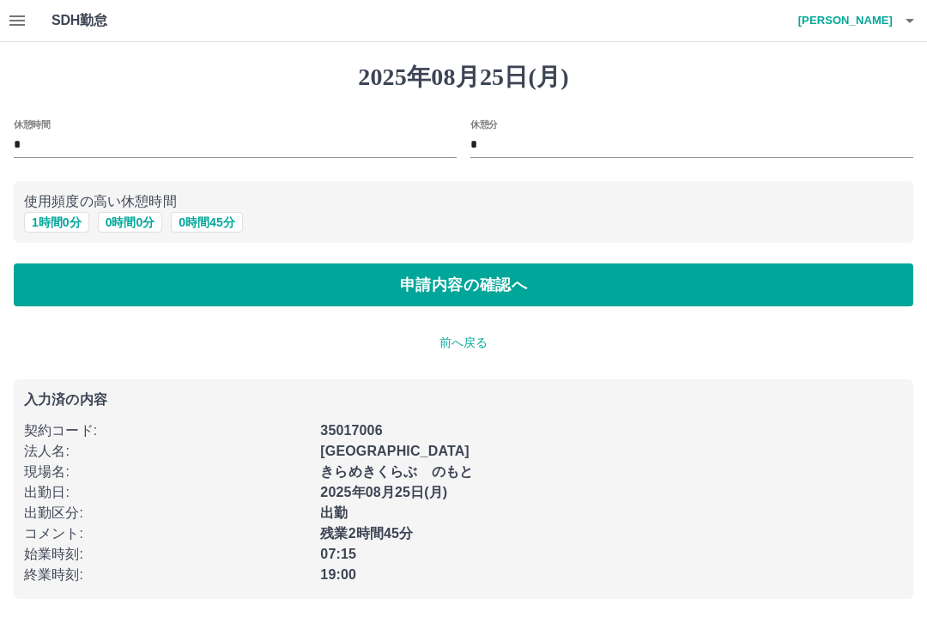
click at [65, 222] on button "1 時間 0 分" at bounding box center [56, 222] width 65 height 21
type input "*"
click at [94, 292] on button "申請内容の確認へ" at bounding box center [464, 285] width 900 height 43
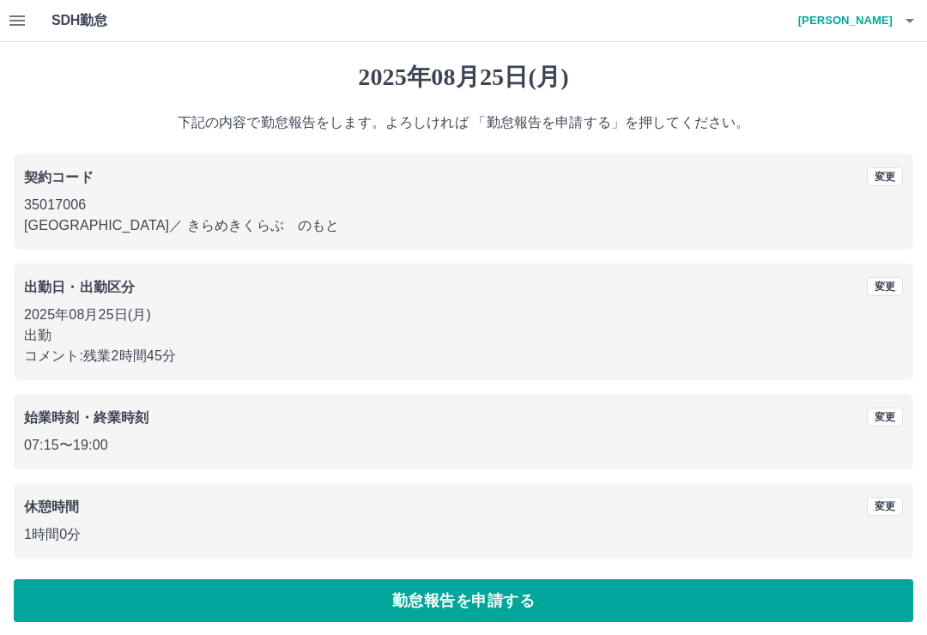
click at [442, 619] on button "勤怠報告を申請する" at bounding box center [464, 600] width 900 height 43
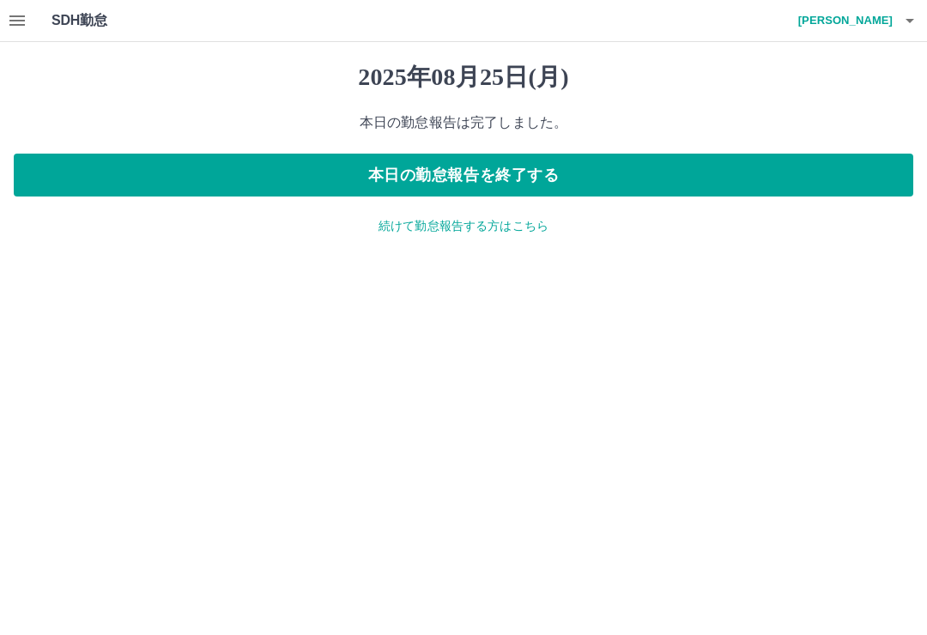
click at [9, 21] on icon "button" at bounding box center [16, 20] width 15 height 10
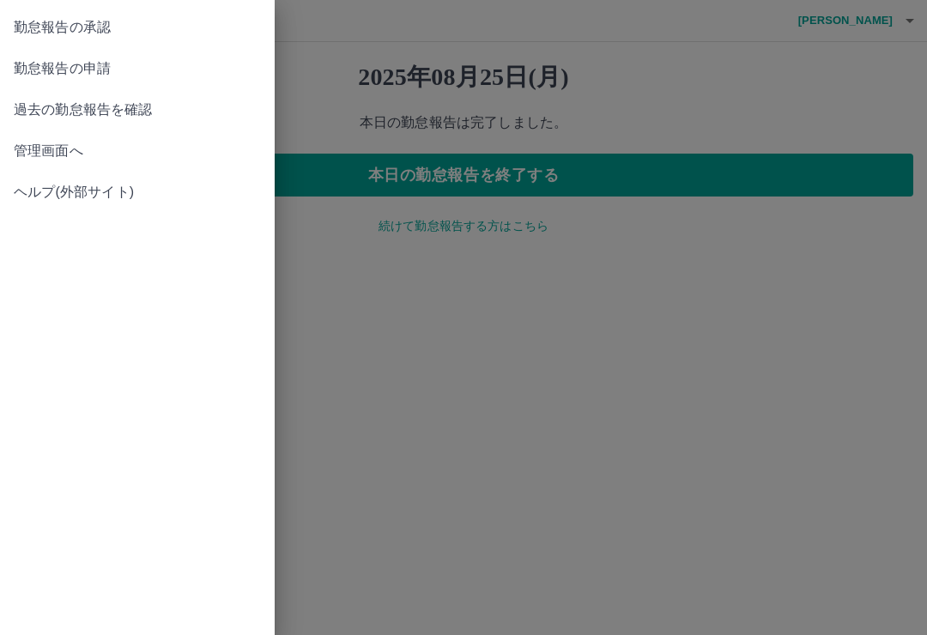
click at [68, 20] on span "勤怠報告の承認" at bounding box center [137, 27] width 247 height 21
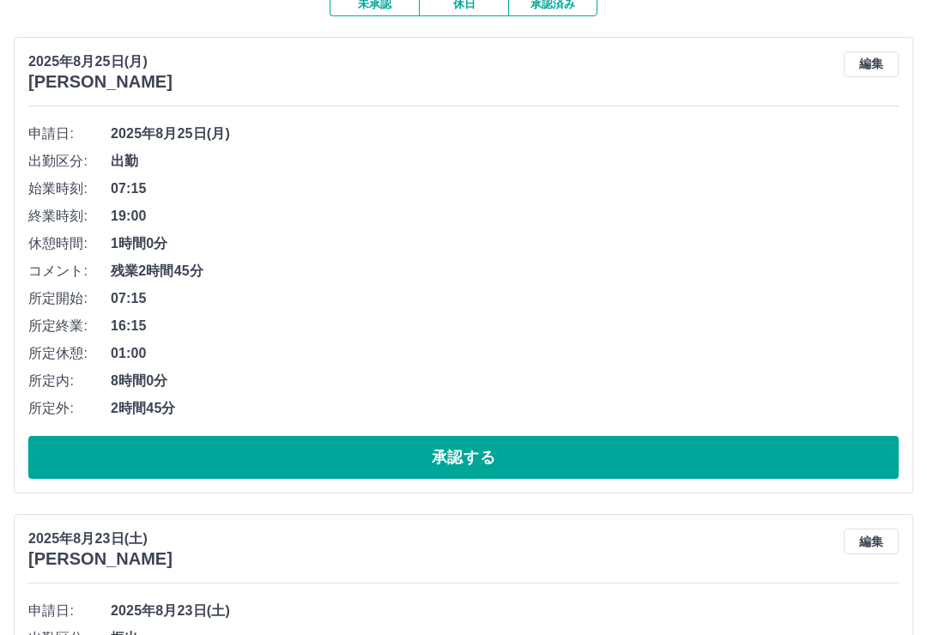
scroll to position [174, 0]
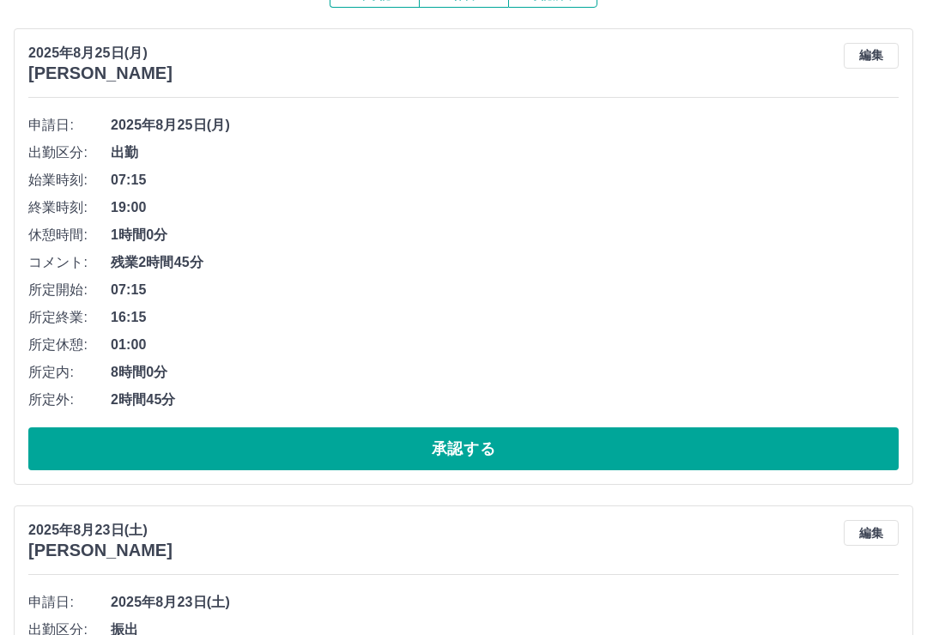
click at [409, 440] on button "承認する" at bounding box center [463, 448] width 870 height 43
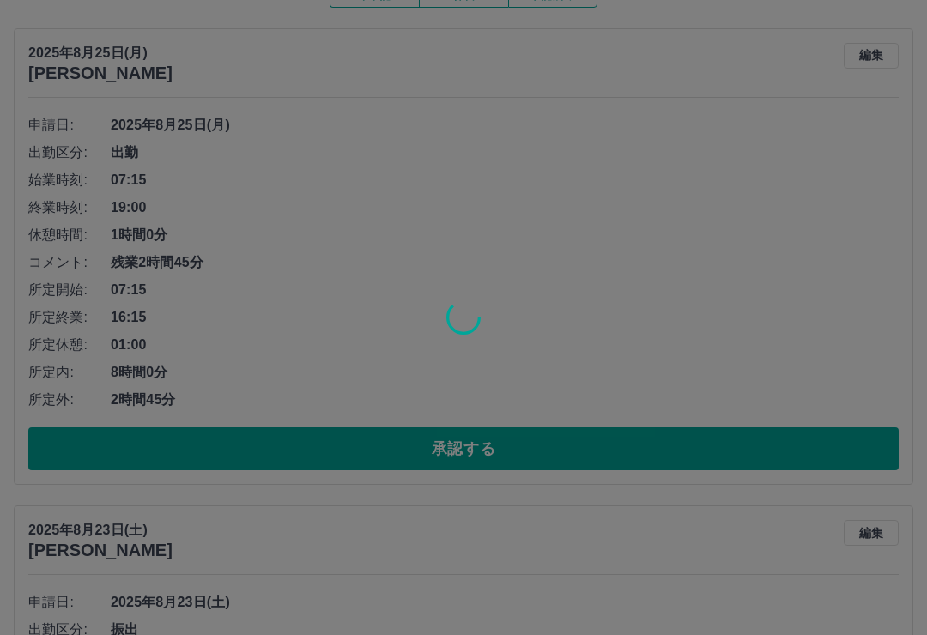
scroll to position [15, 0]
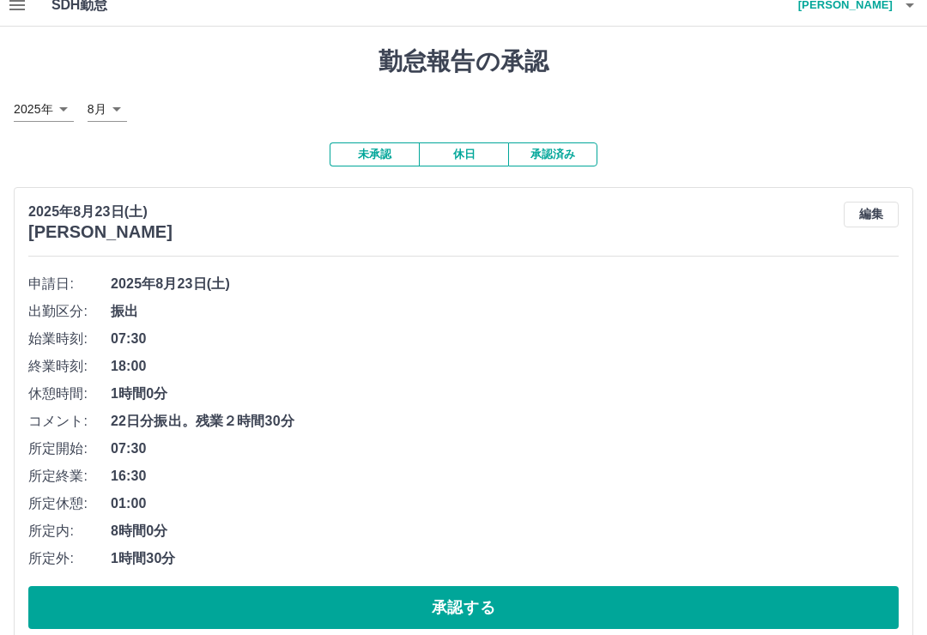
click at [330, 597] on button "承認する" at bounding box center [463, 607] width 870 height 43
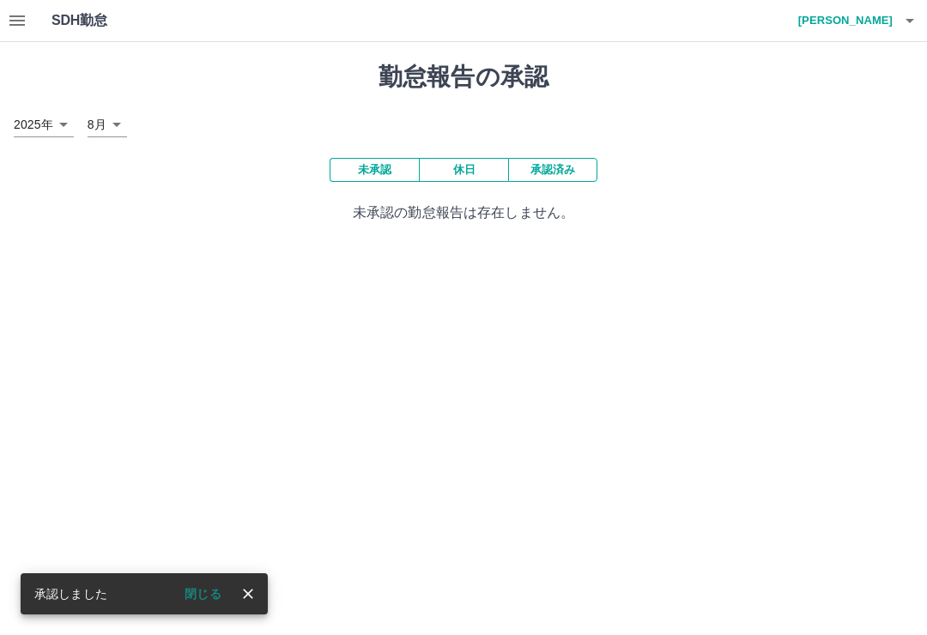
scroll to position [0, 0]
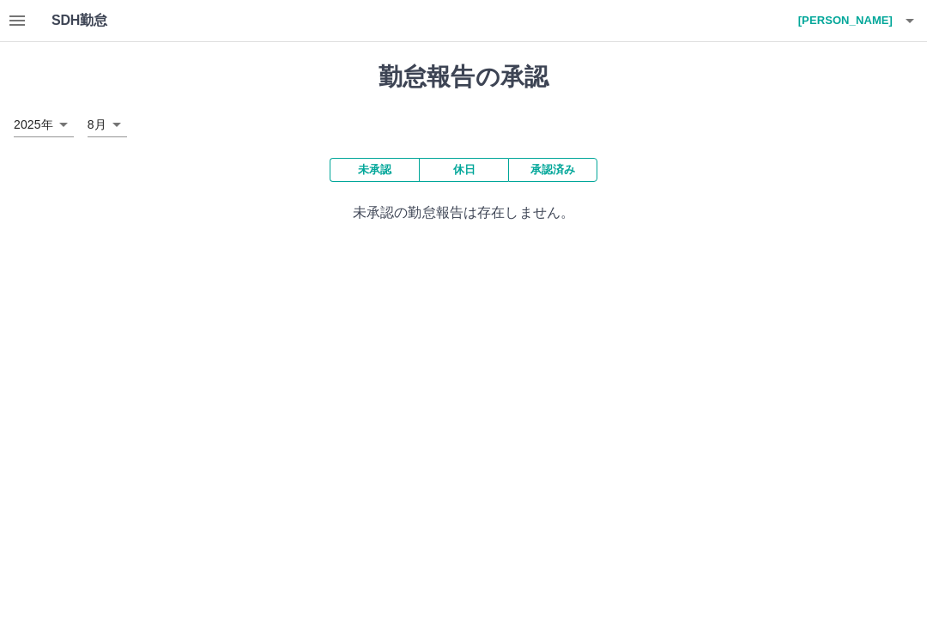
click at [3, 12] on button "button" at bounding box center [17, 20] width 34 height 41
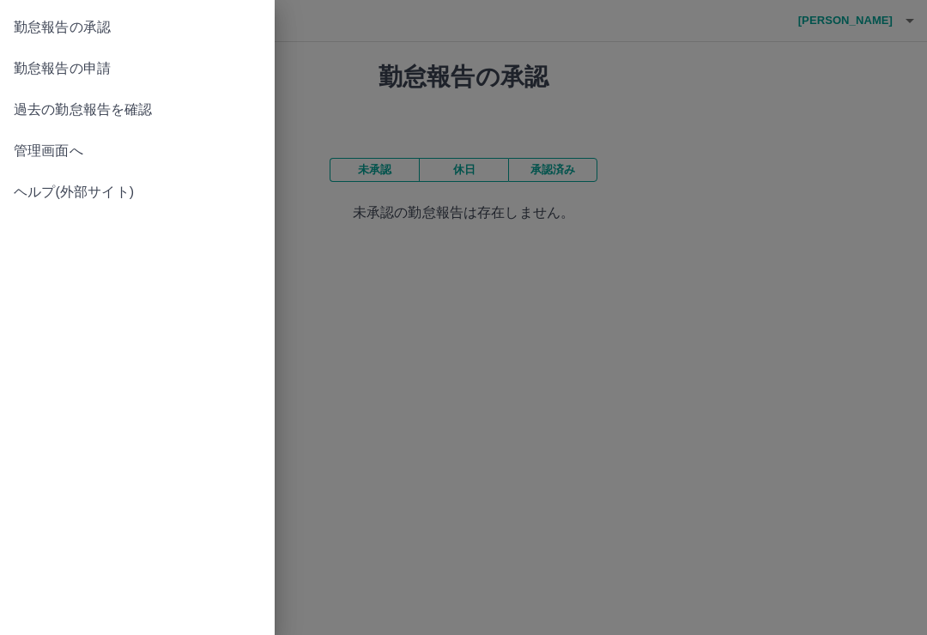
click at [45, 113] on span "過去の勤怠報告を確認" at bounding box center [137, 110] width 247 height 21
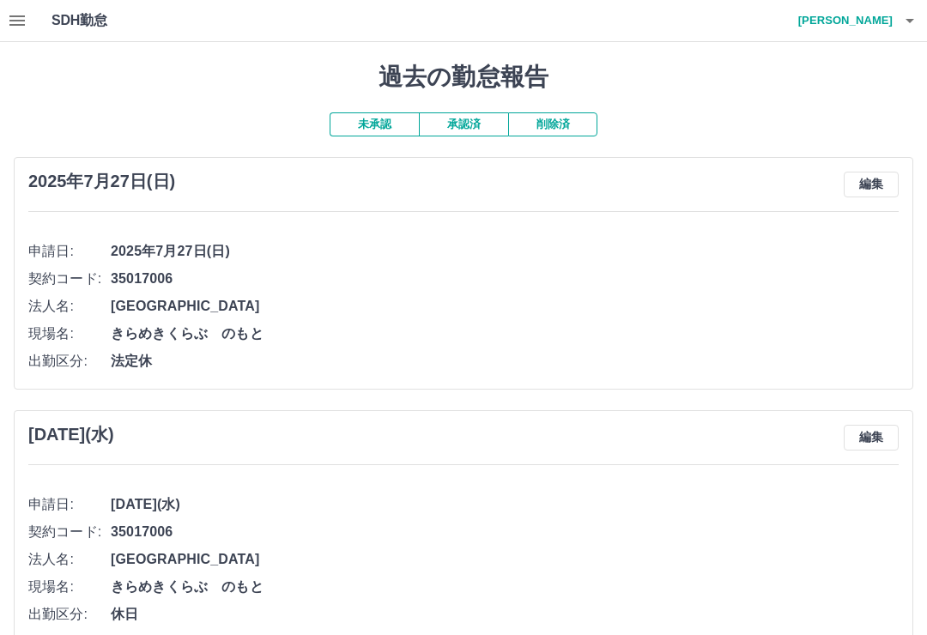
click at [466, 123] on button "承認済" at bounding box center [463, 124] width 89 height 24
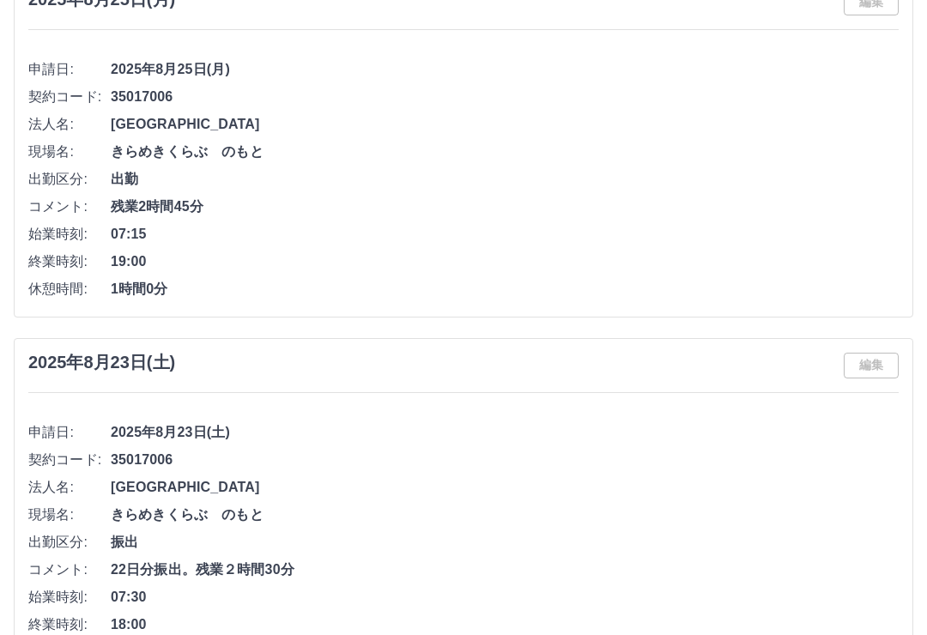
scroll to position [233, 0]
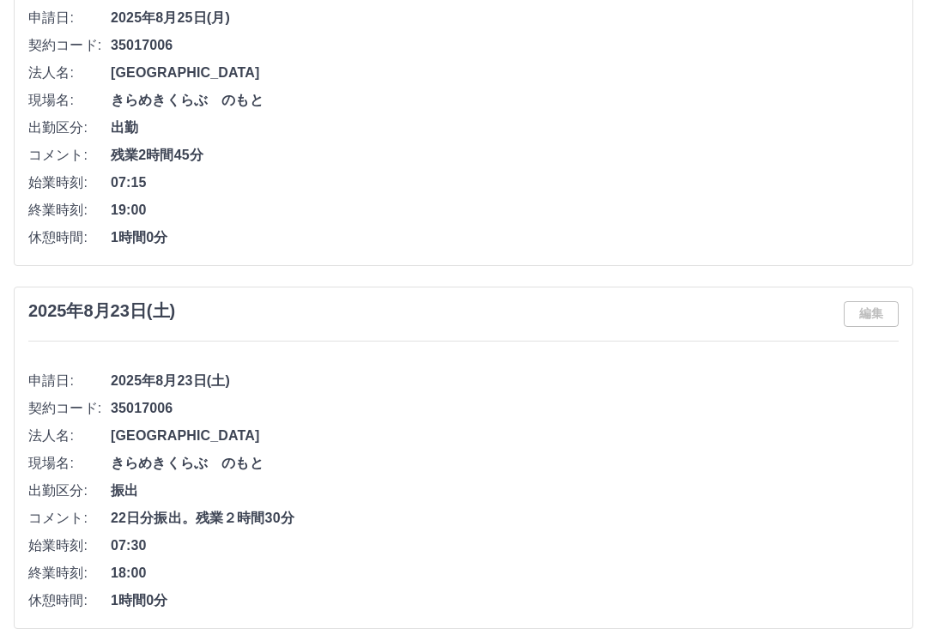
click at [864, 317] on div "編集" at bounding box center [871, 314] width 55 height 26
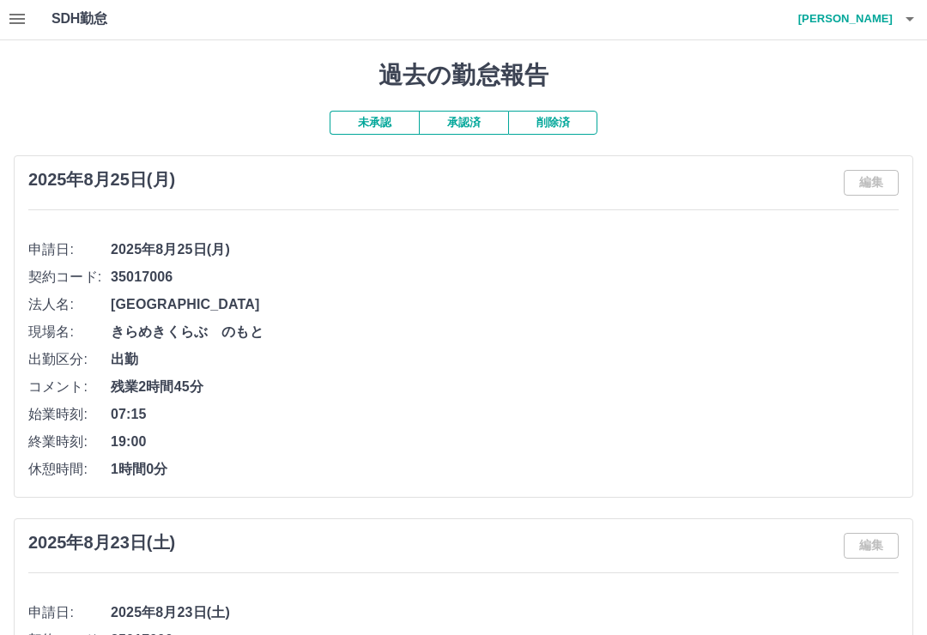
scroll to position [0, 0]
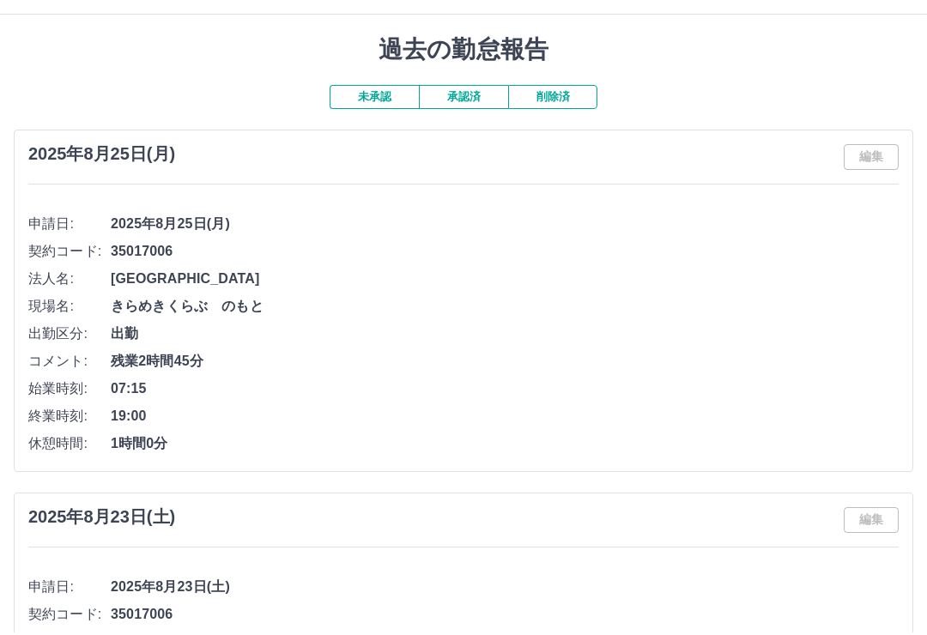
click at [560, 95] on button "削除済" at bounding box center [552, 100] width 89 height 24
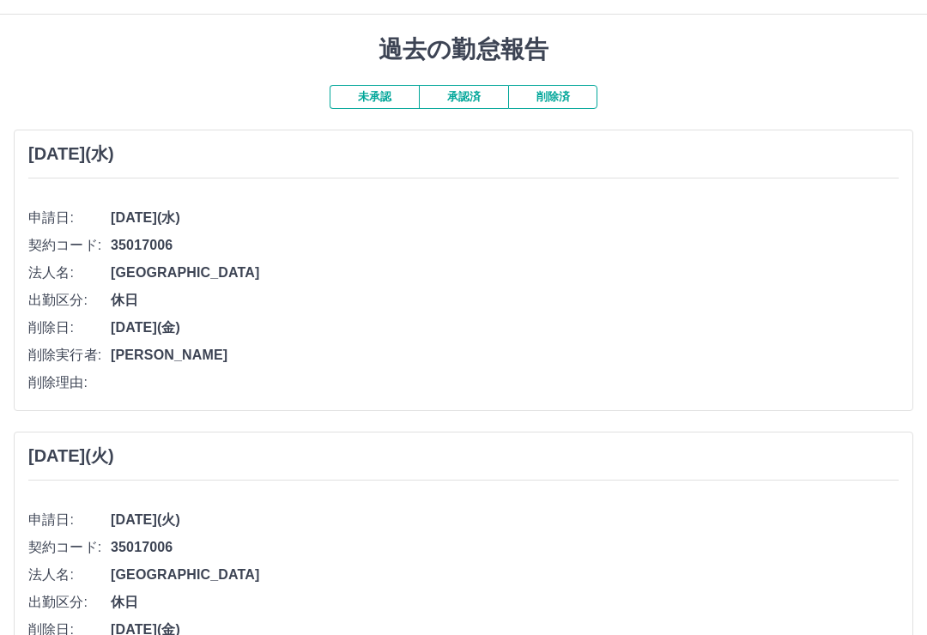
click at [388, 90] on button "未承認" at bounding box center [374, 97] width 89 height 24
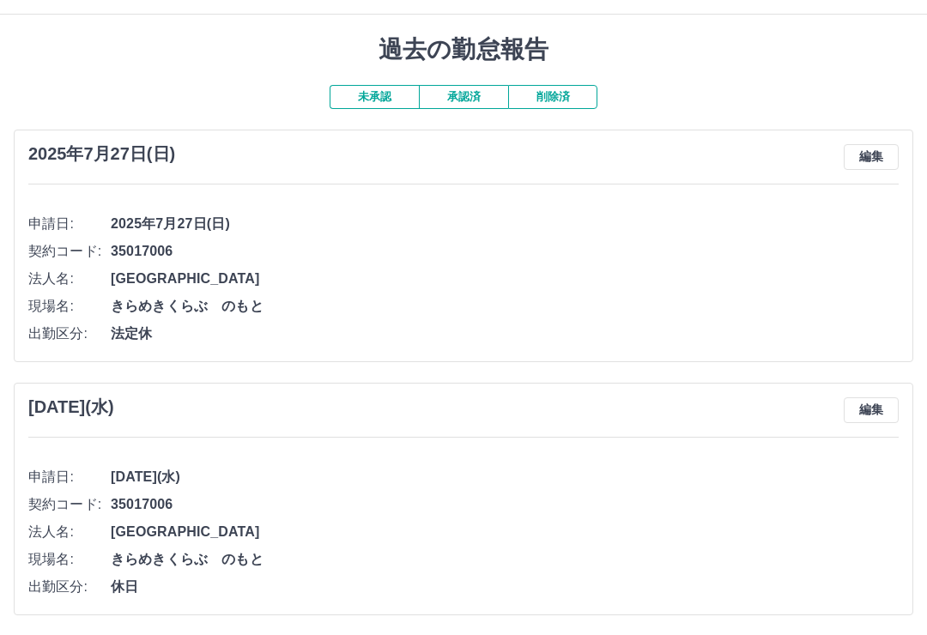
click at [472, 93] on button "承認済" at bounding box center [463, 97] width 89 height 24
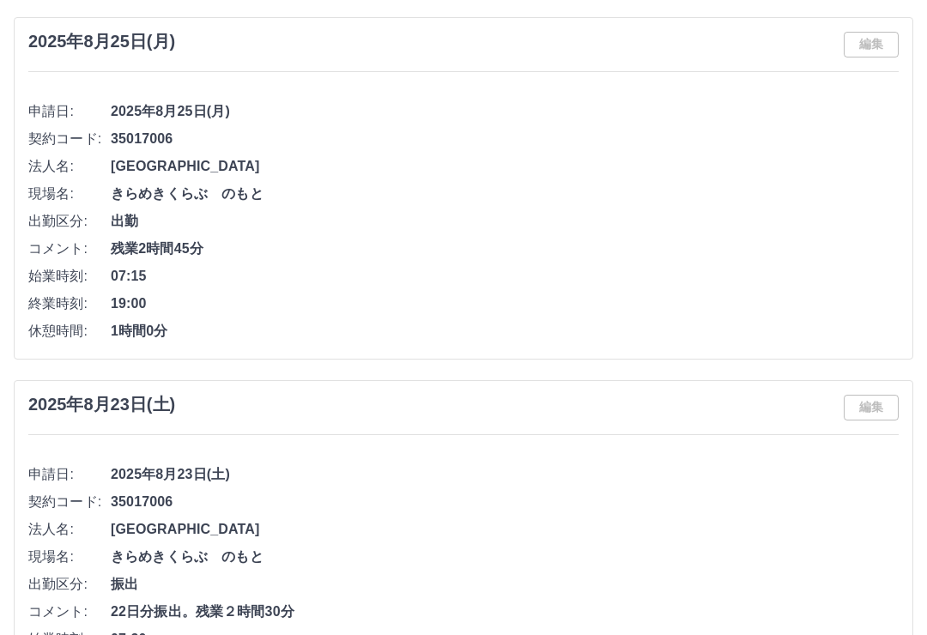
scroll to position [0, 0]
